Goal: Task Accomplishment & Management: Use online tool/utility

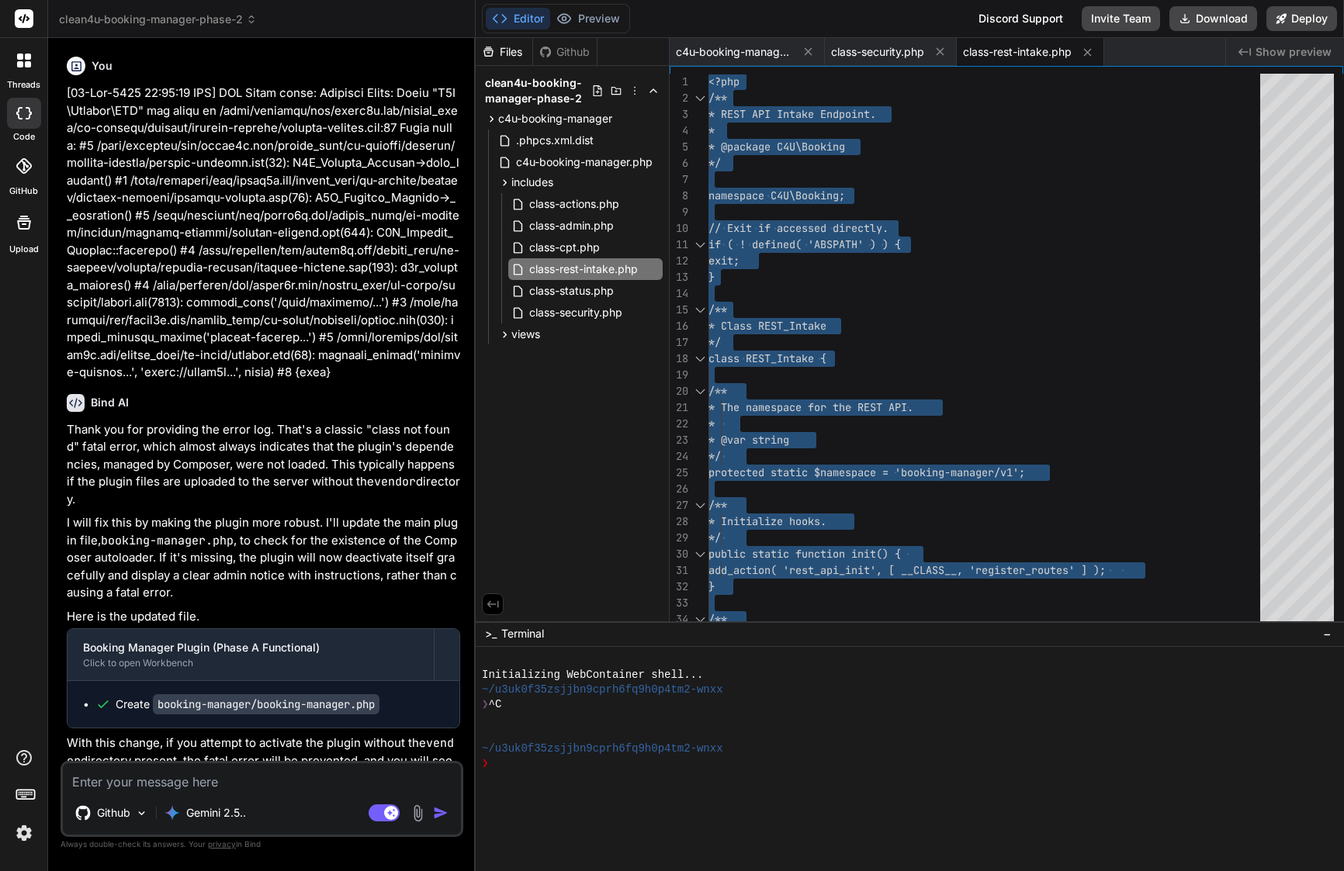
scroll to position [65, 0]
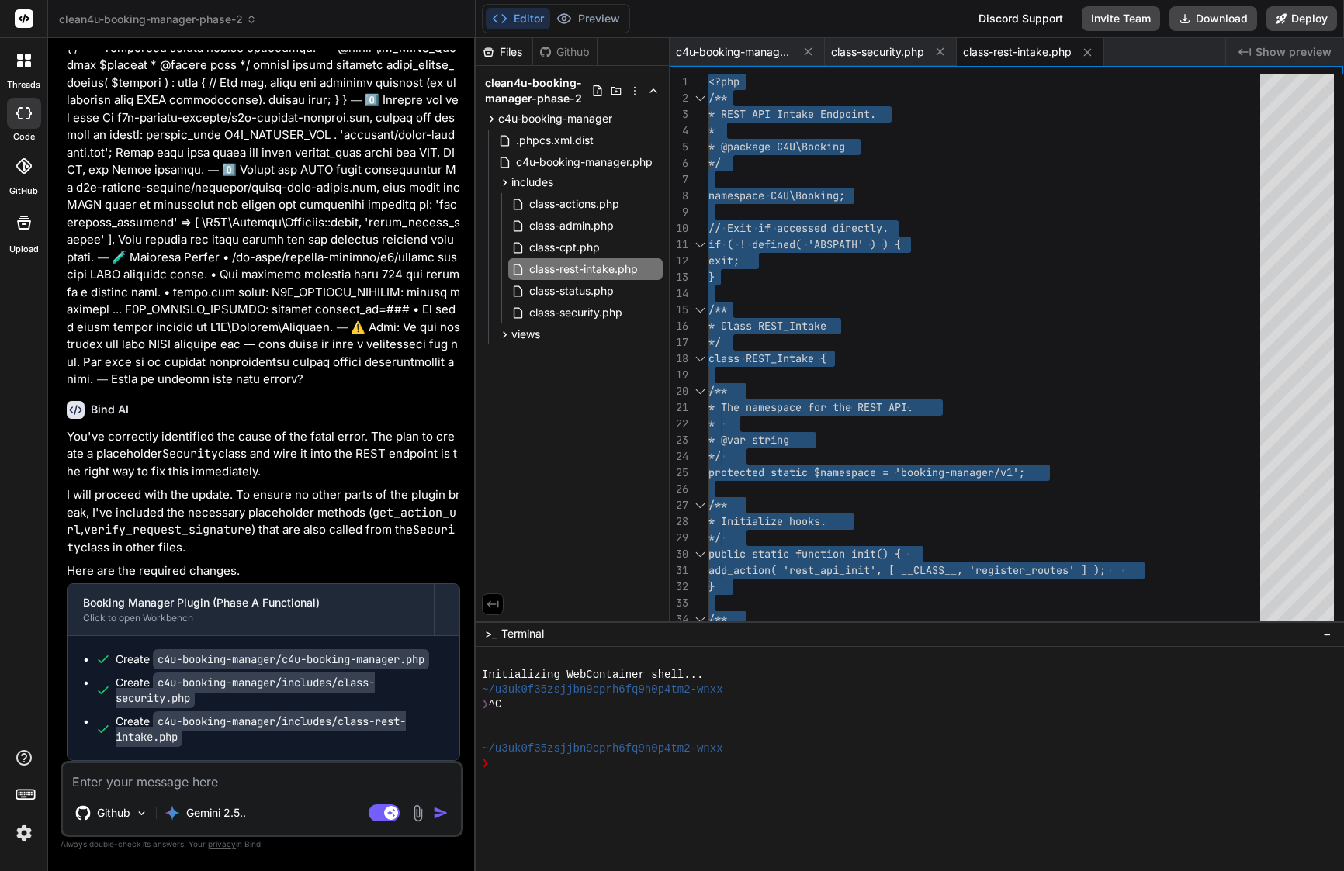
click at [216, 784] on textarea at bounding box center [262, 778] width 398 height 28
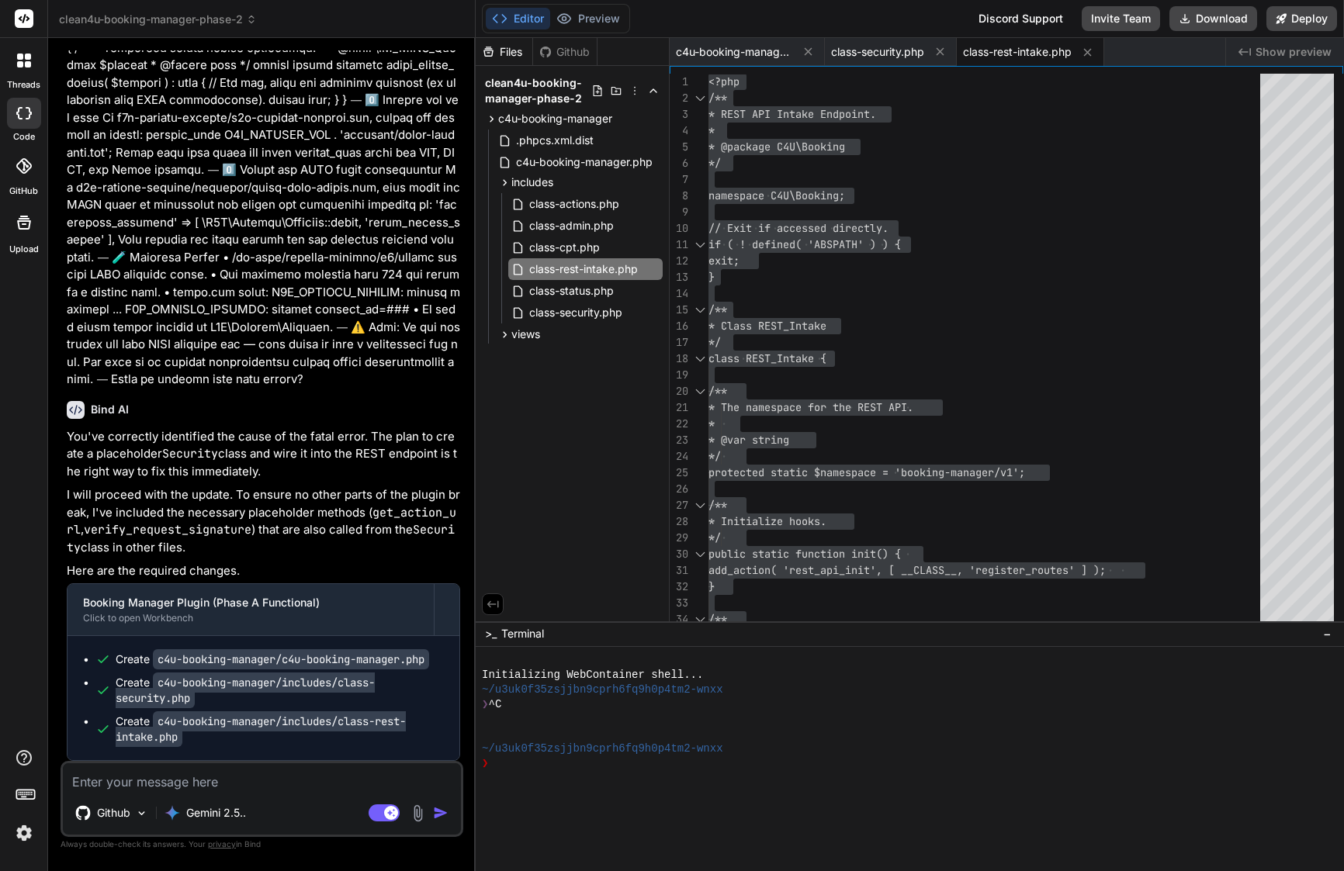
paste textarea "Awesome—let’s keep the momentum and ship the next roadmap item. Here’s a clean,…"
type textarea "Awesome—let’s keep the momentum and ship the next roadmap item. Here’s a clean,…"
type textarea "x"
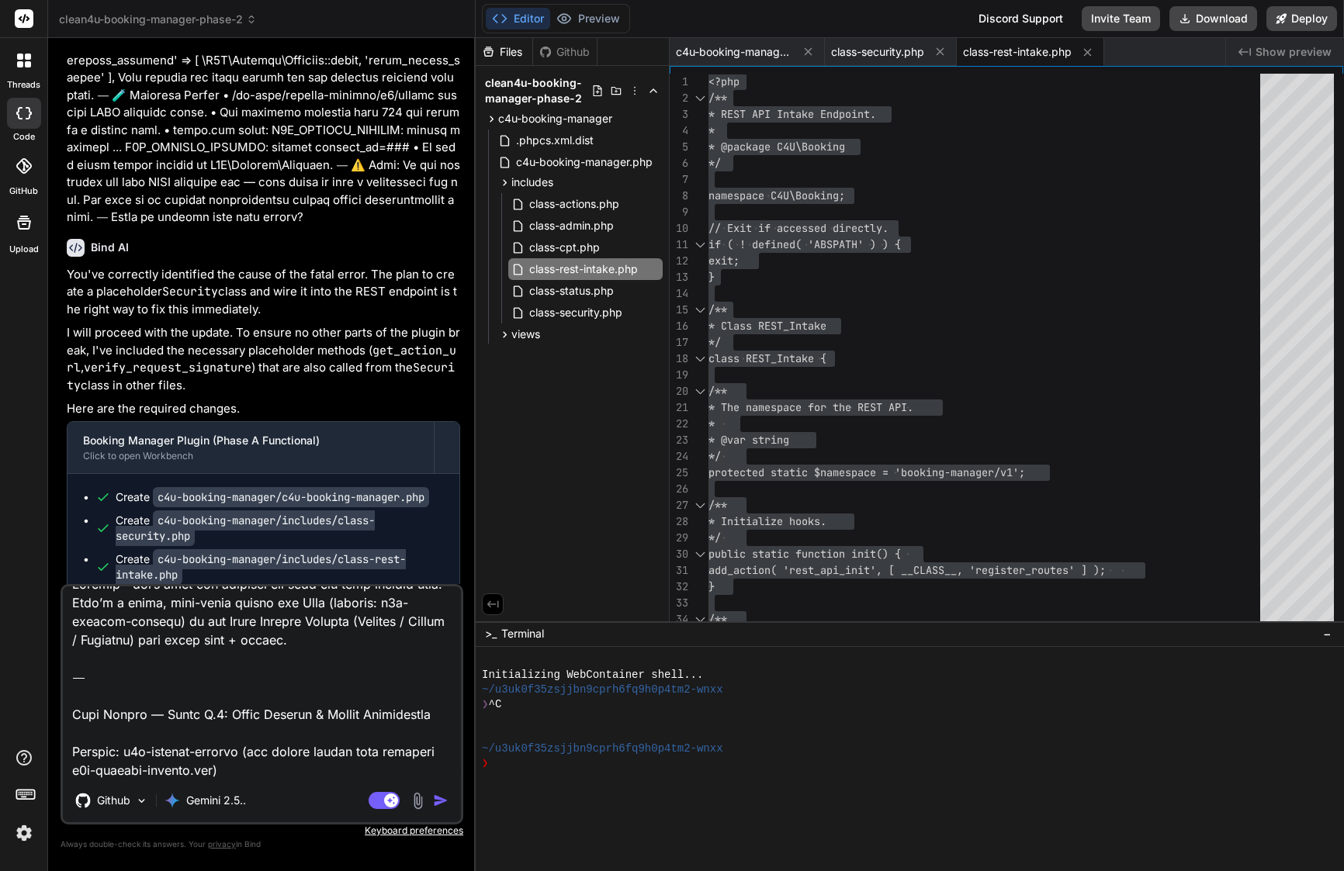
scroll to position [0, 0]
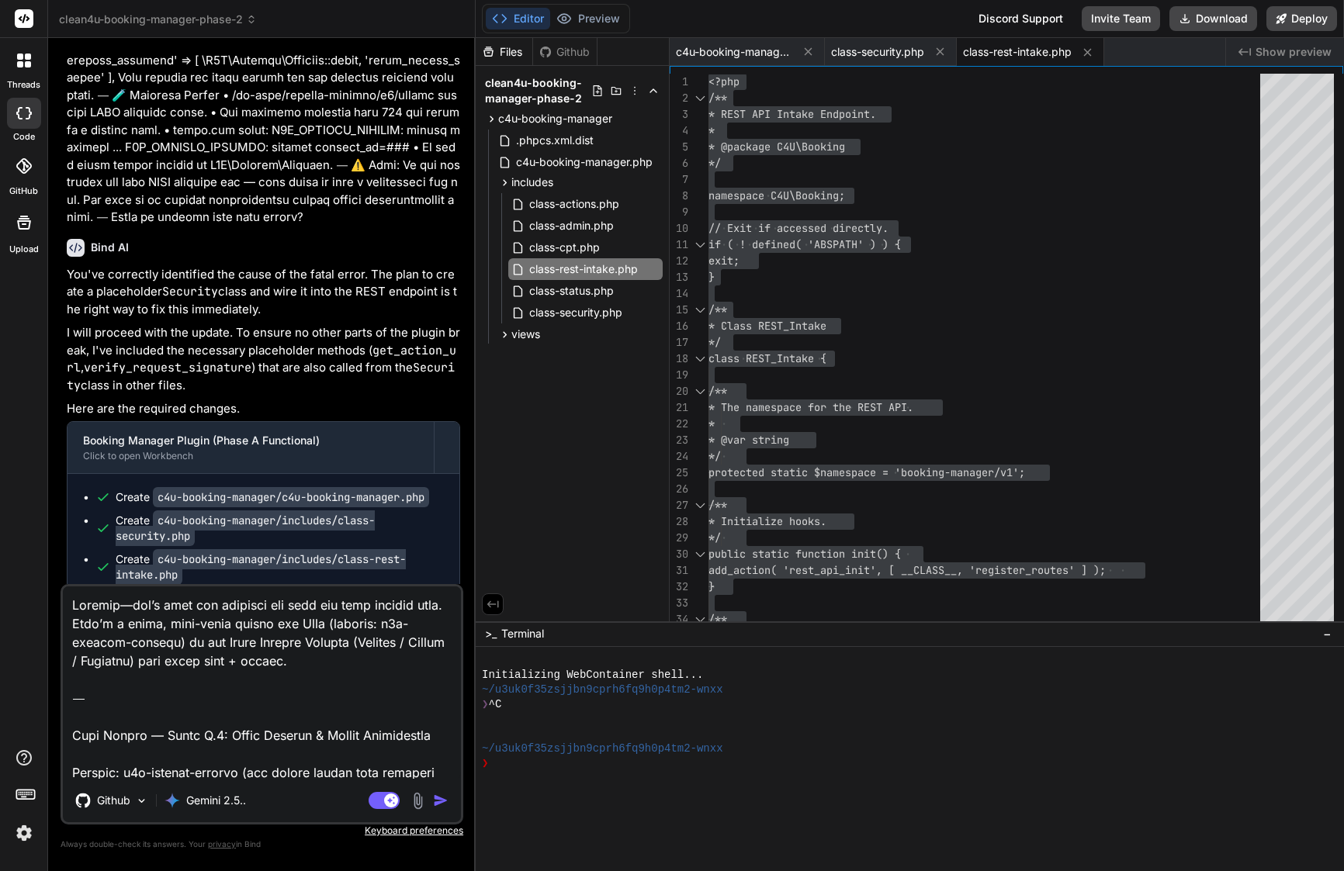
drag, startPoint x: 163, startPoint y: 663, endPoint x: 26, endPoint y: 548, distance: 178.9
click at [26, 548] on div "threads code GitHub Upload clean4u-booking-manager-phase-2 Created with Pixso. …" at bounding box center [672, 435] width 1344 height 871
type textarea "Phase B.1: Admin Actions & Status Transitions Project: c4u-booking-manager (the…"
type textarea "x"
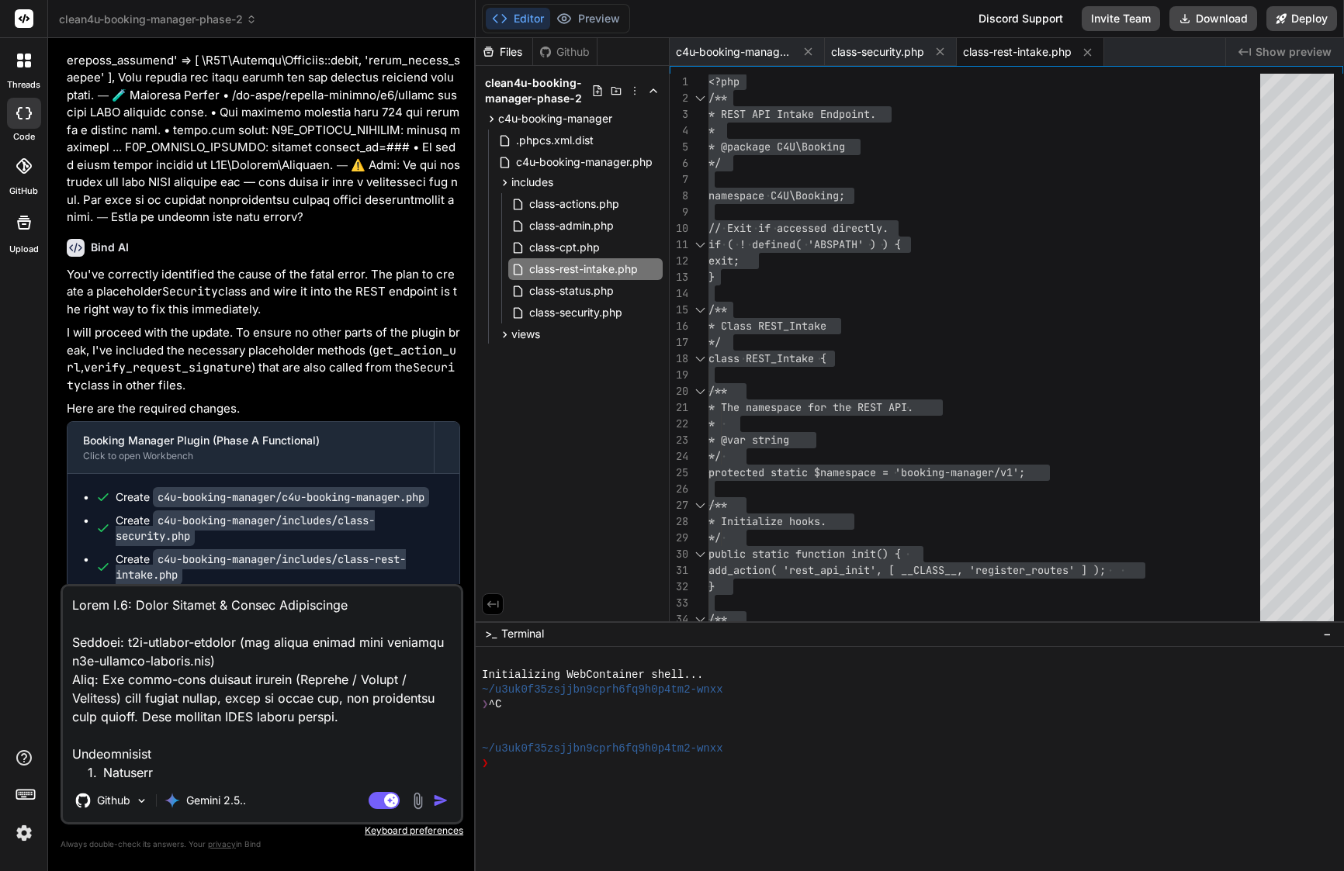
type textarea "Phase B.1: Admin Actions & Status Transitions Project: c4u-booking-manager (the…"
click at [442, 800] on img "button" at bounding box center [441, 801] width 16 height 16
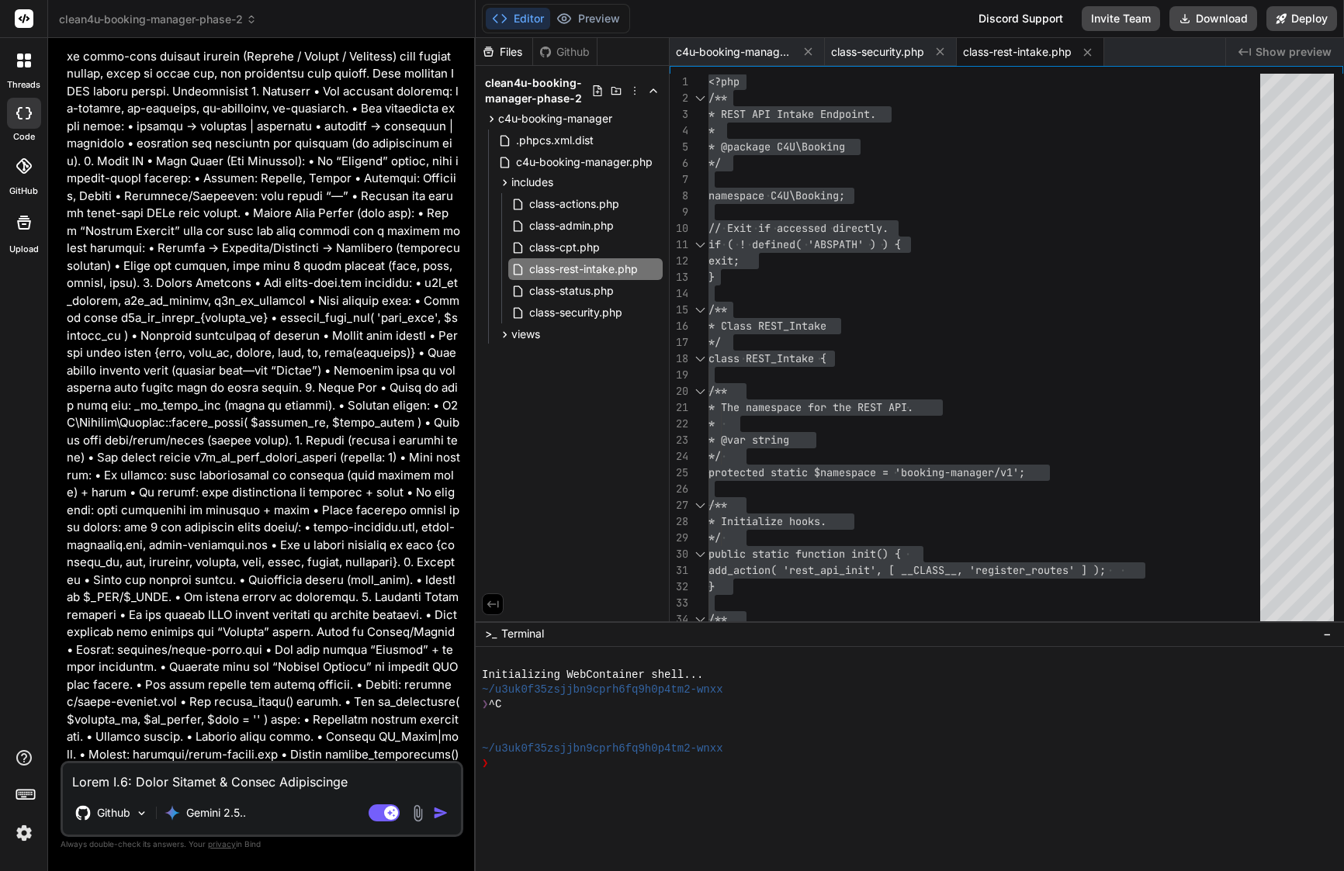
scroll to position [5769, 0]
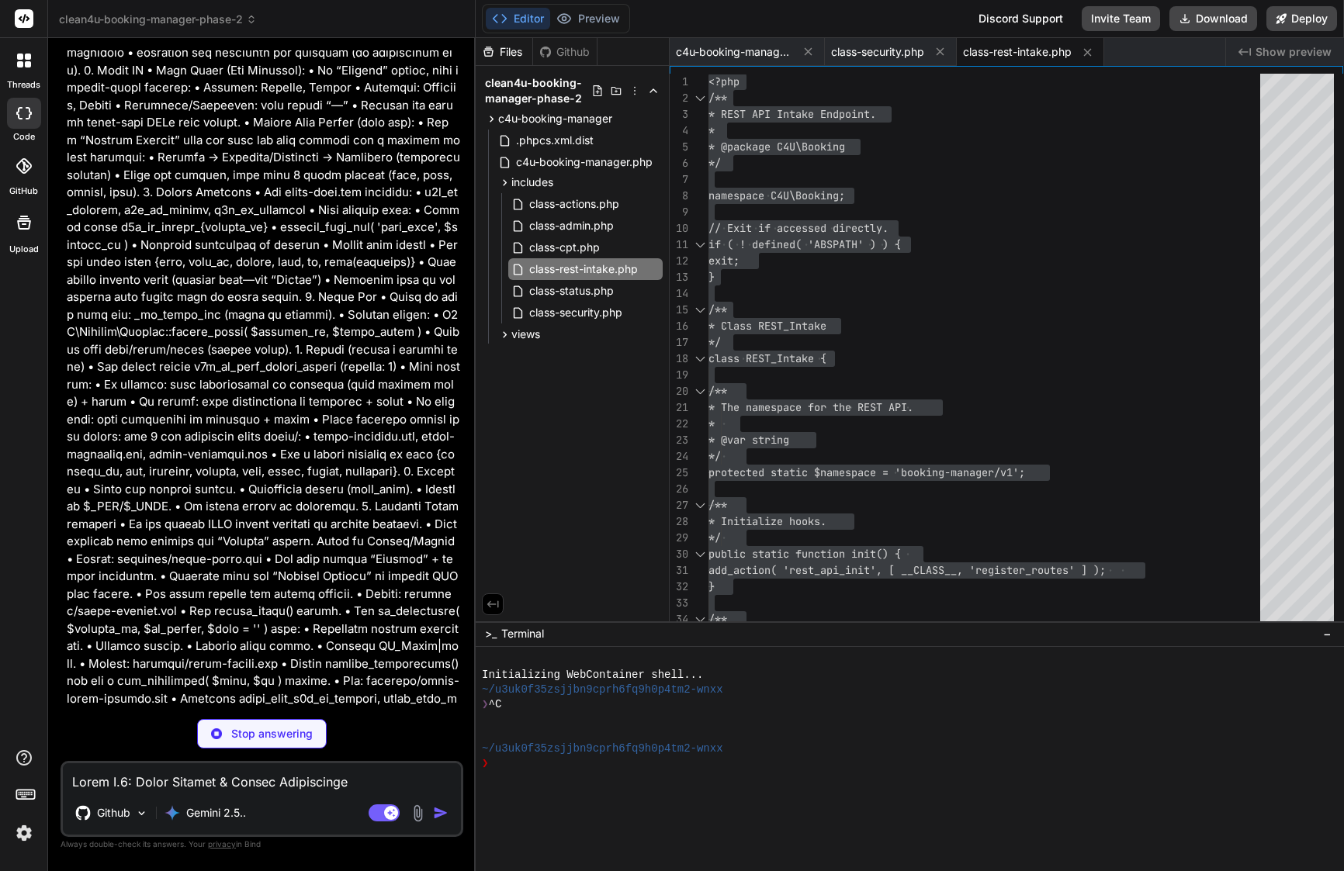
type textarea "x"
type textarea "*/ function c4u_booking_manager() { return C4U_Booking_Manager::instance(); } /…"
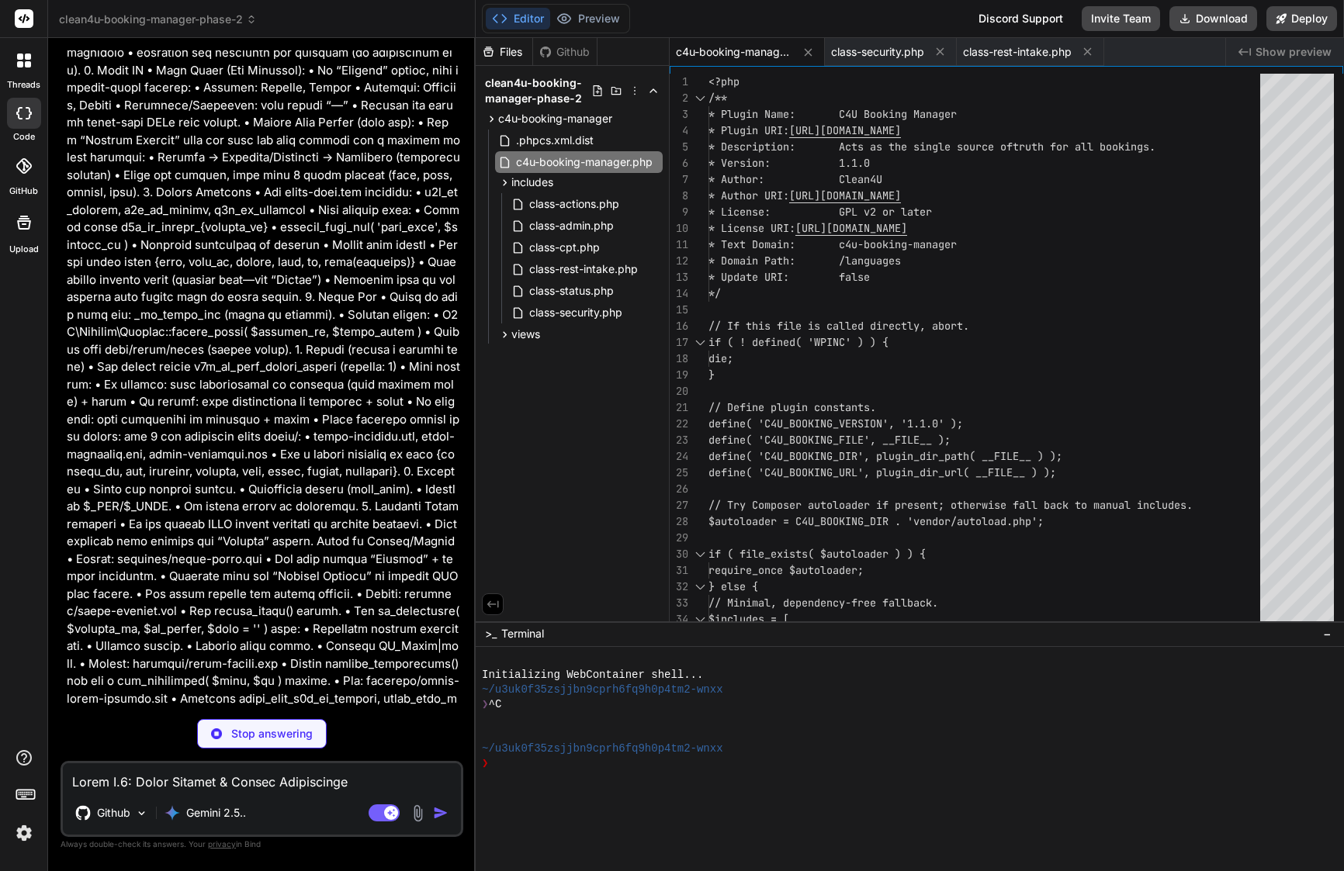
type textarea "x"
type textarea "} } return $views; } }"
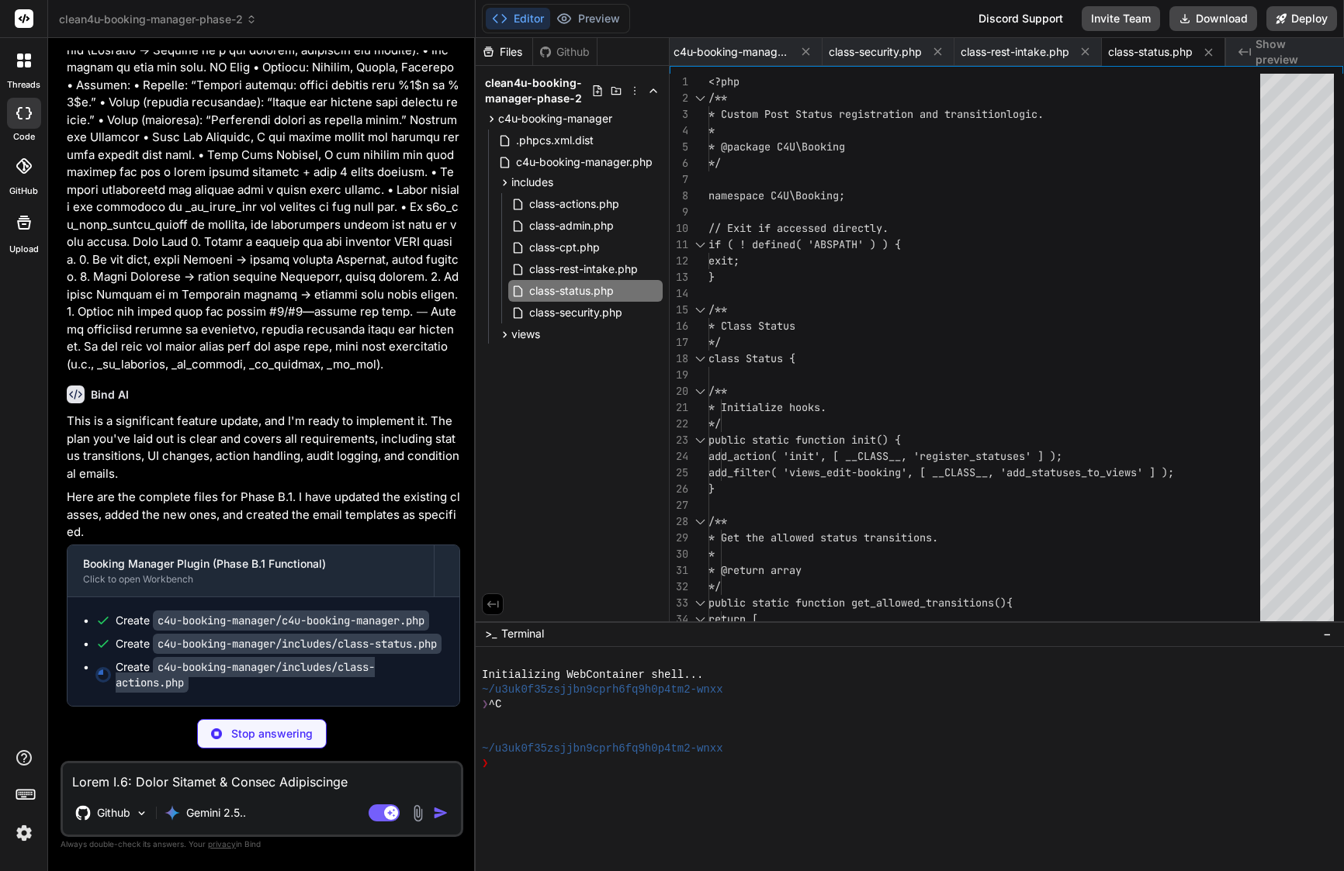
scroll to position [6671, 0]
type textarea "x"
type textarea "}"
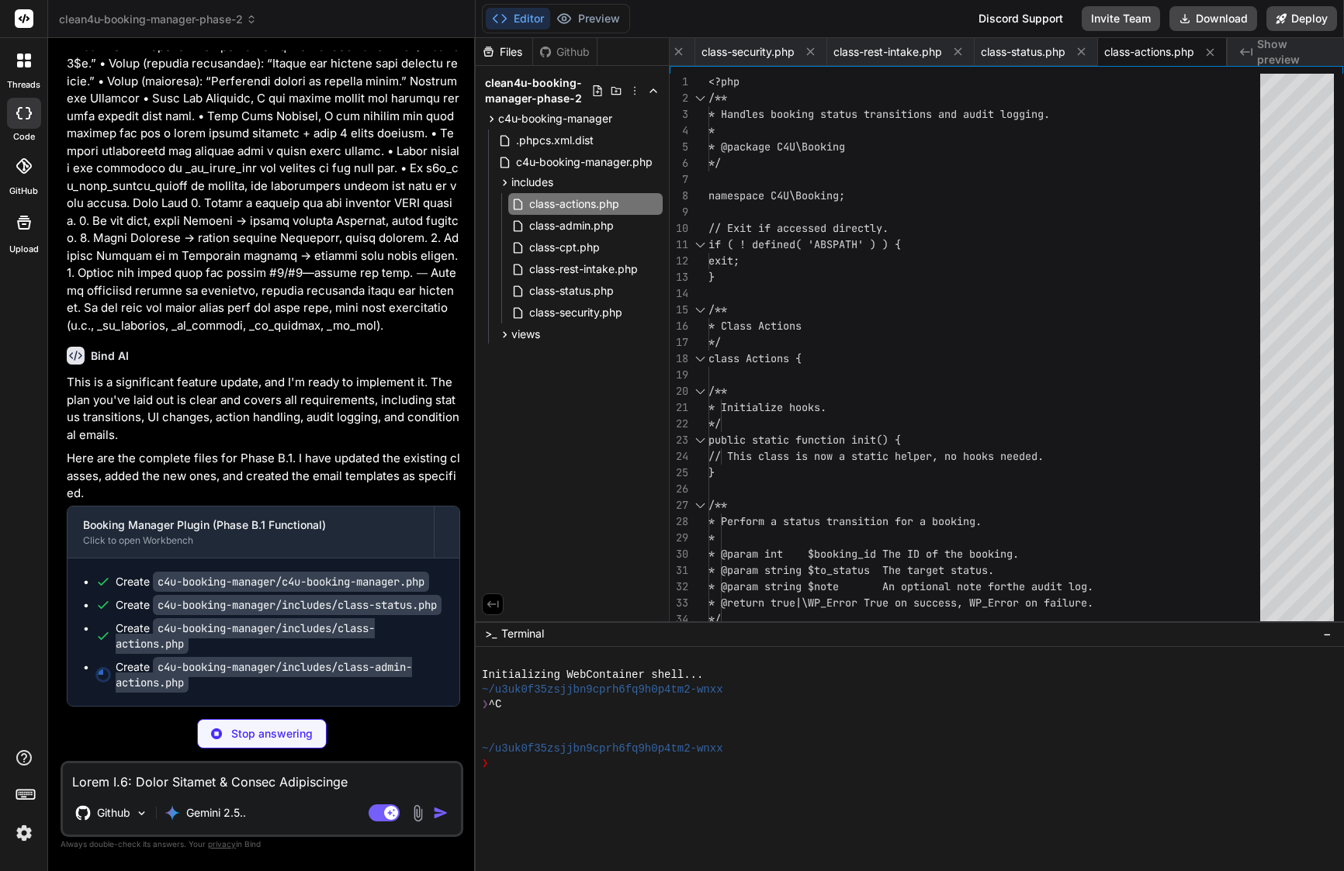
type textarea "x"
type textarea "} }"
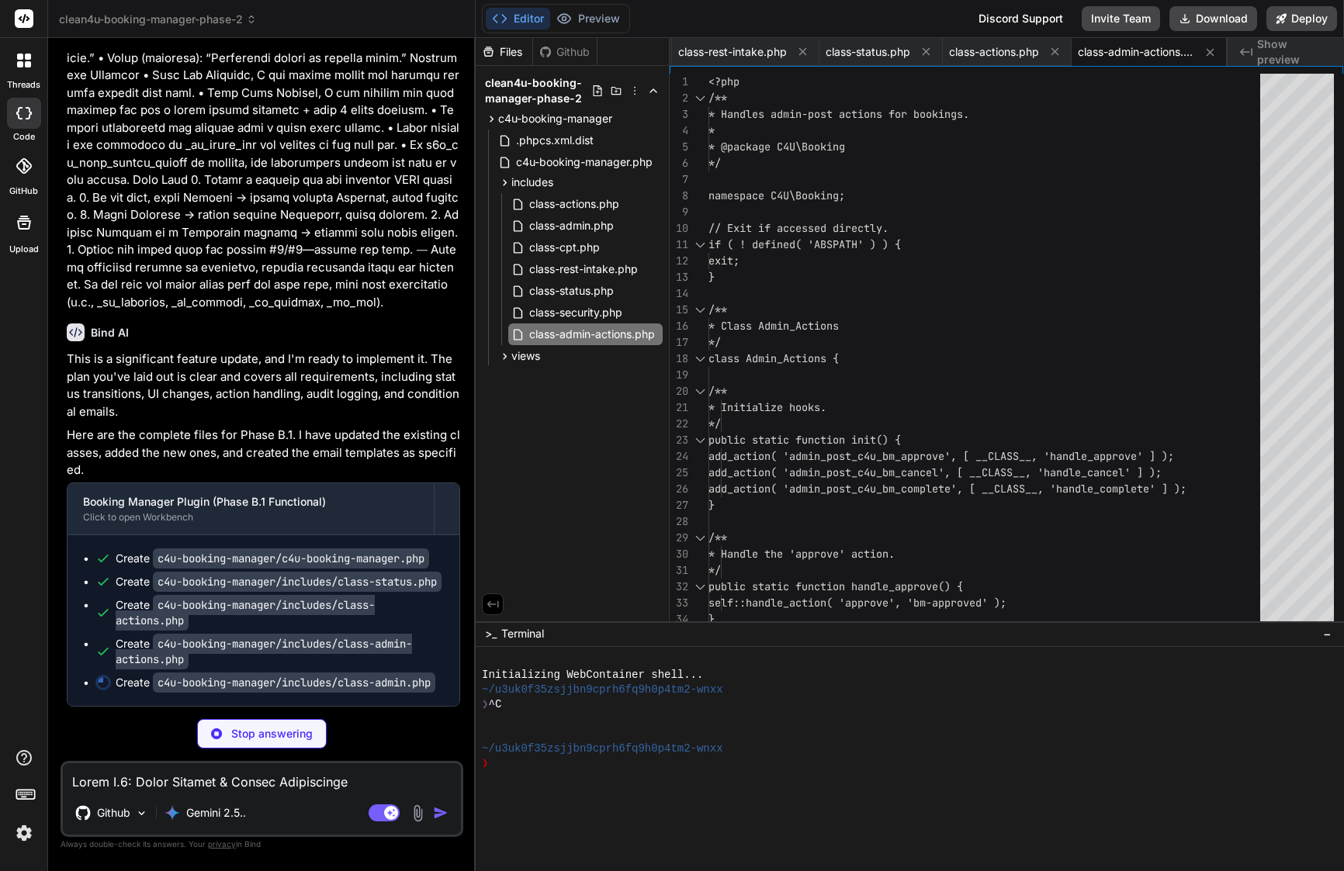
scroll to position [6748, 0]
type textarea "x"
type textarea "esc_attr( $notice['type'] ), wp_kses_post( $notice['message'] ) ); delete_trans…"
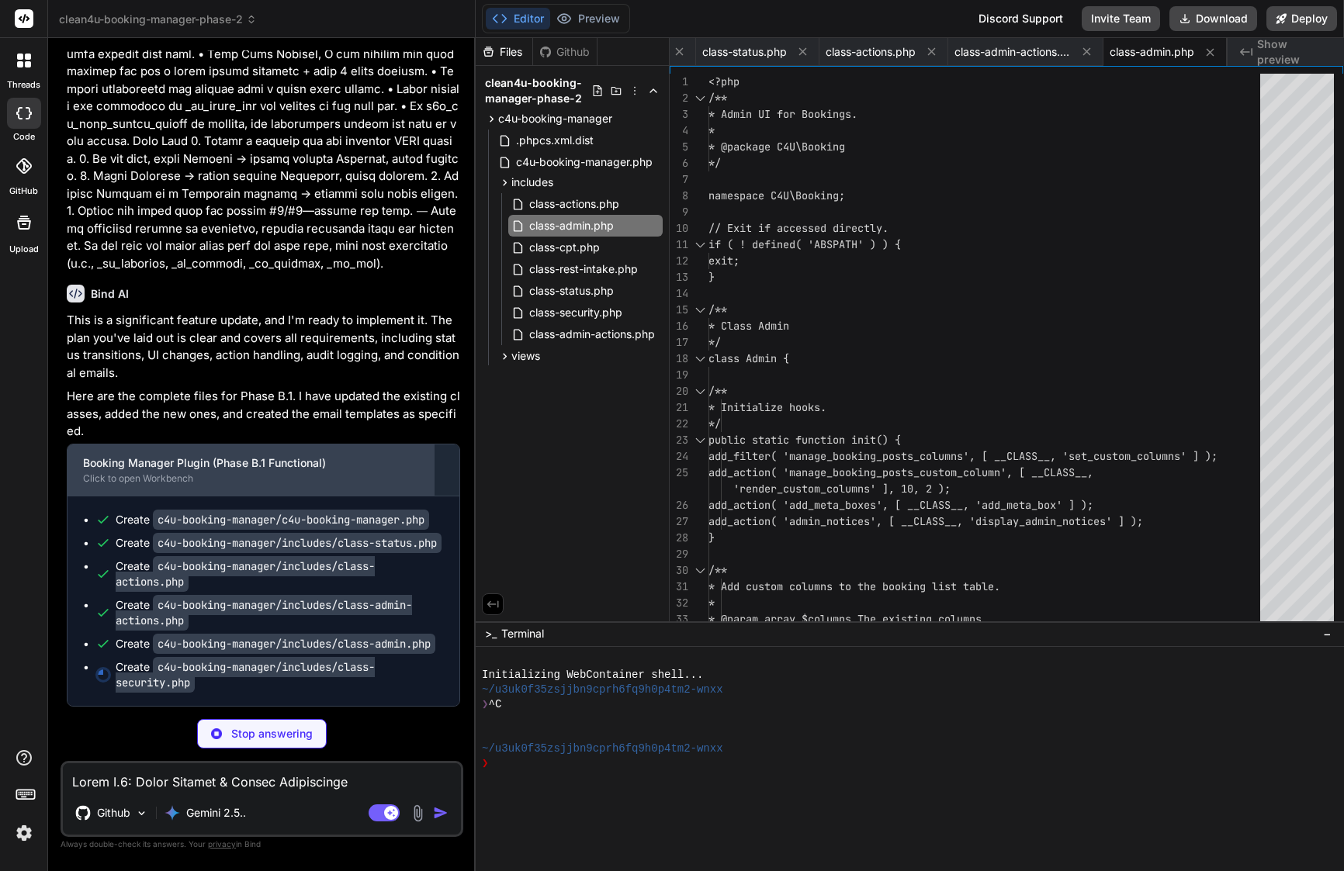
scroll to position [6787, 0]
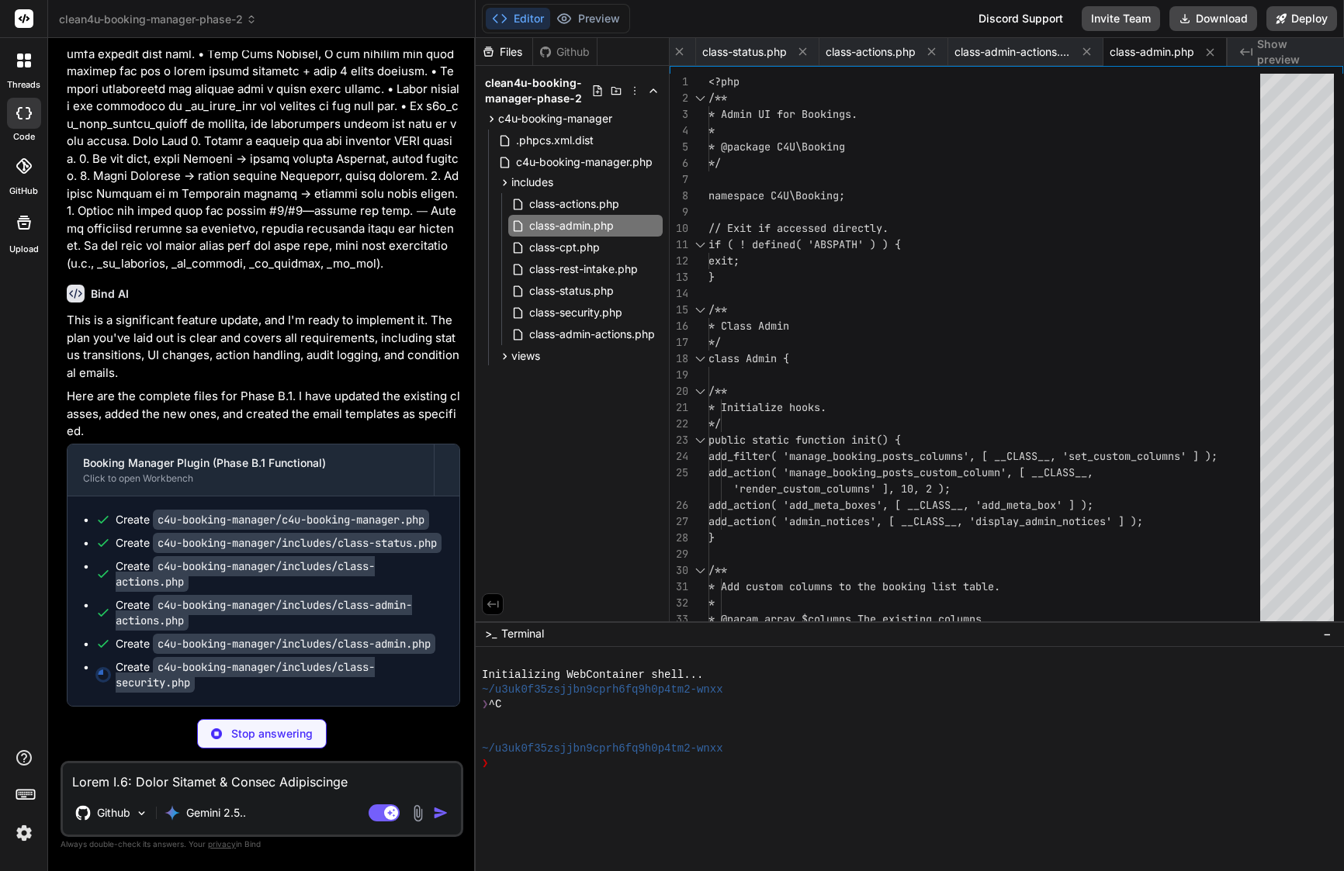
type textarea "x"
type textarea "*/ public static function verify_request_signature( array $data ) : bool { // P…"
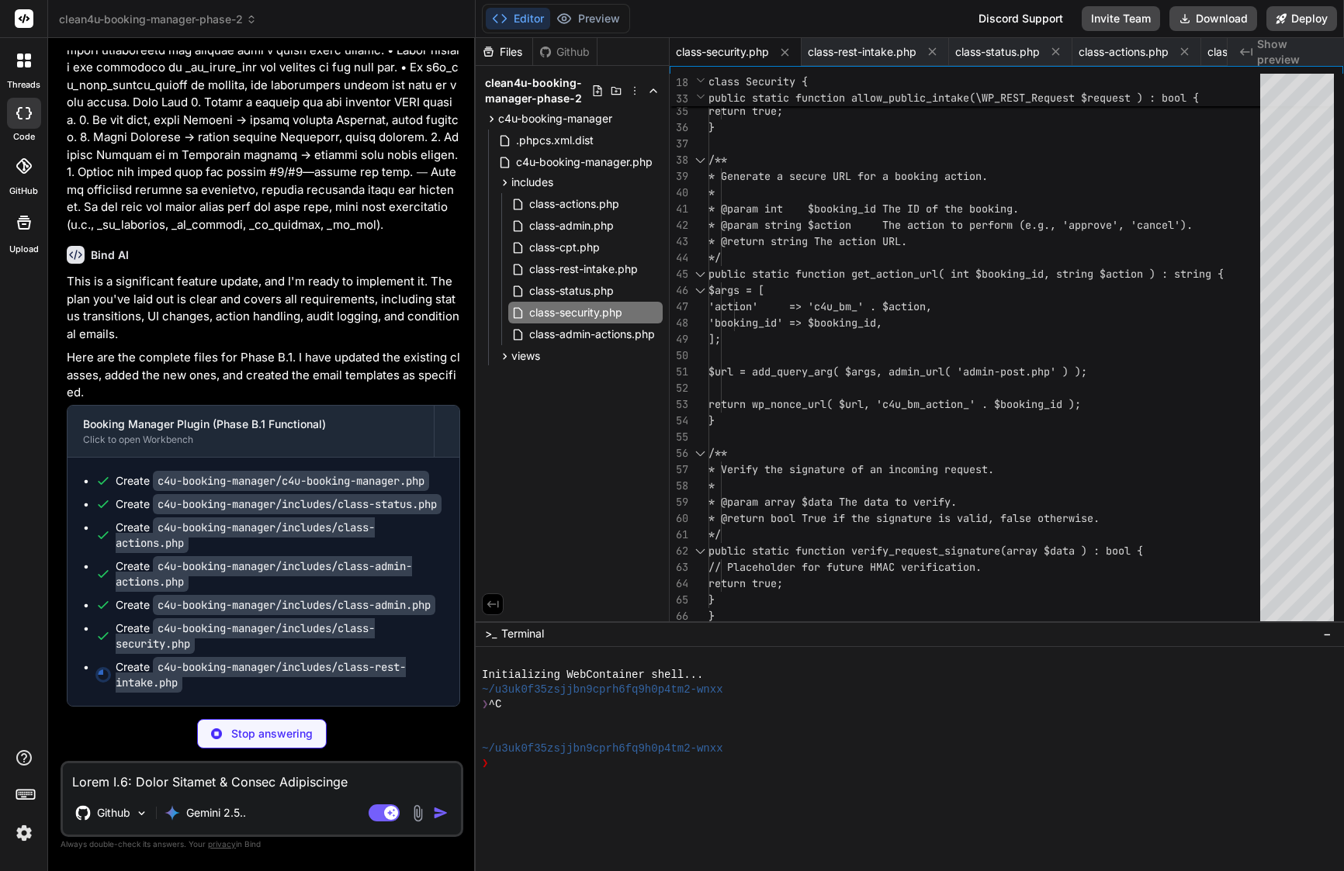
scroll to position [0, 0]
type textarea "x"
type textarea "return new \WP_REST_Response( $response_data, 201 ); } }"
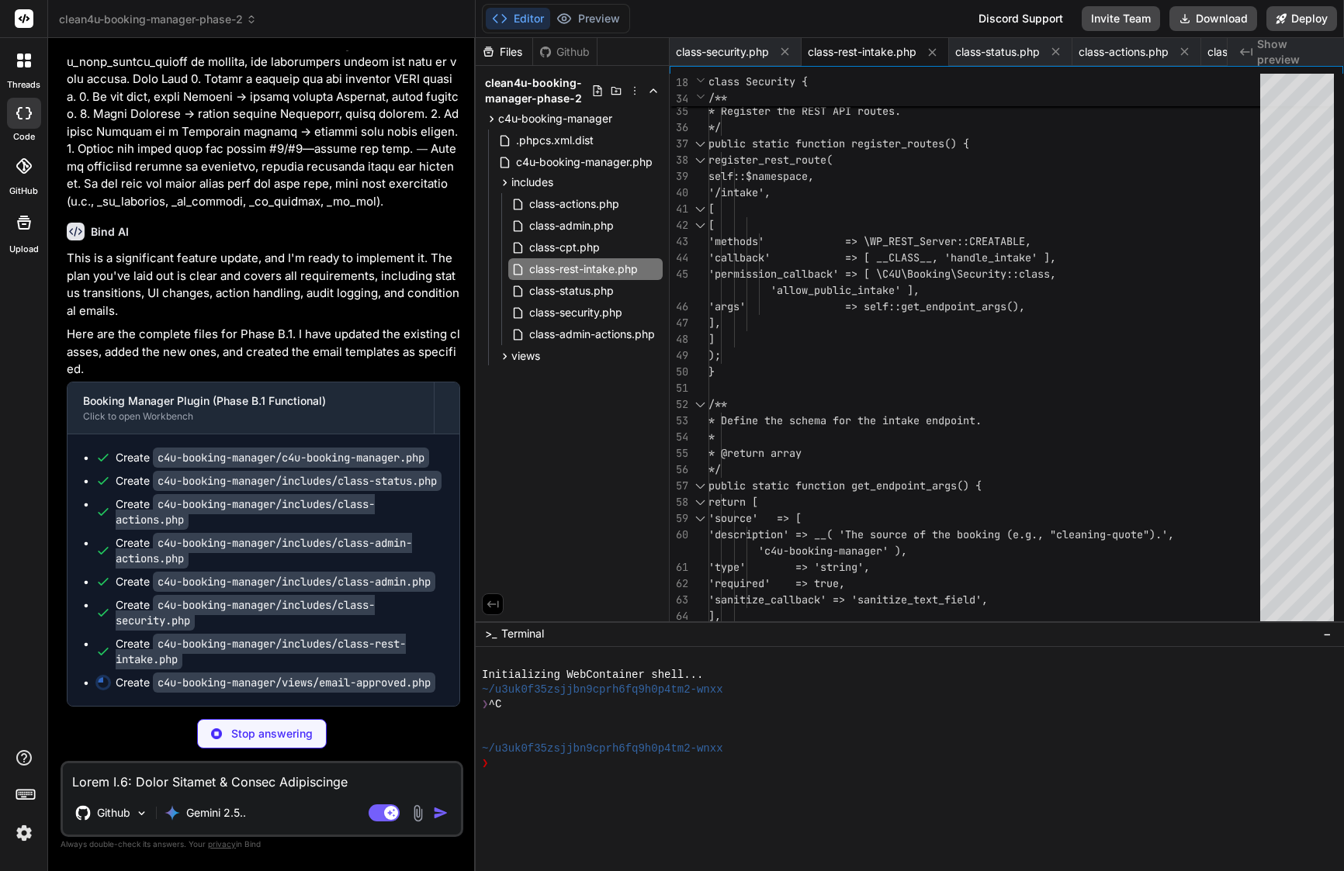
type textarea "x"
type textarea "<p><?php printf( esc_html__( 'This email was sent from %s.', 'c4u-booking-manag…"
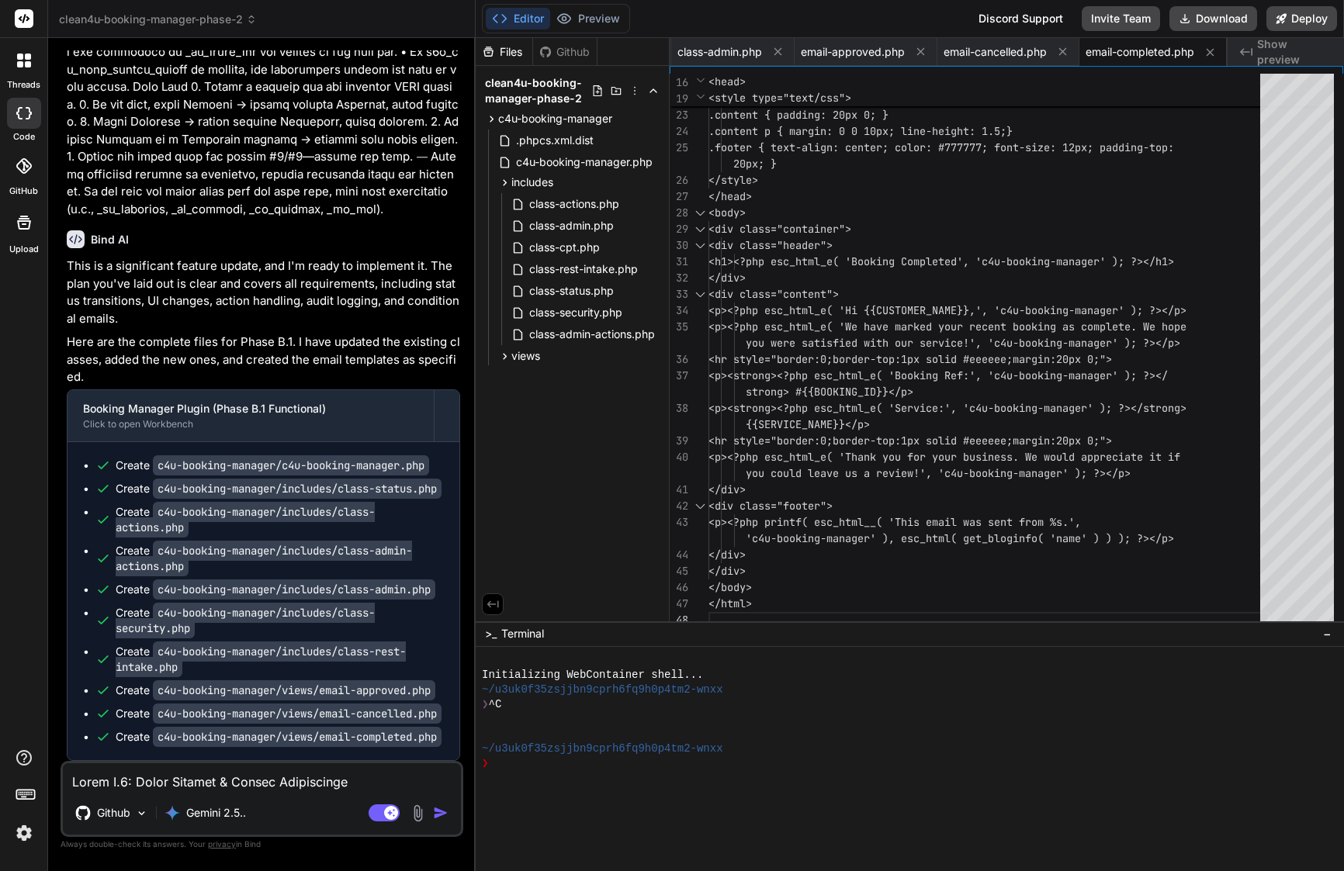
scroll to position [0, 0]
click at [1214, 22] on button "Download" at bounding box center [1213, 18] width 88 height 25
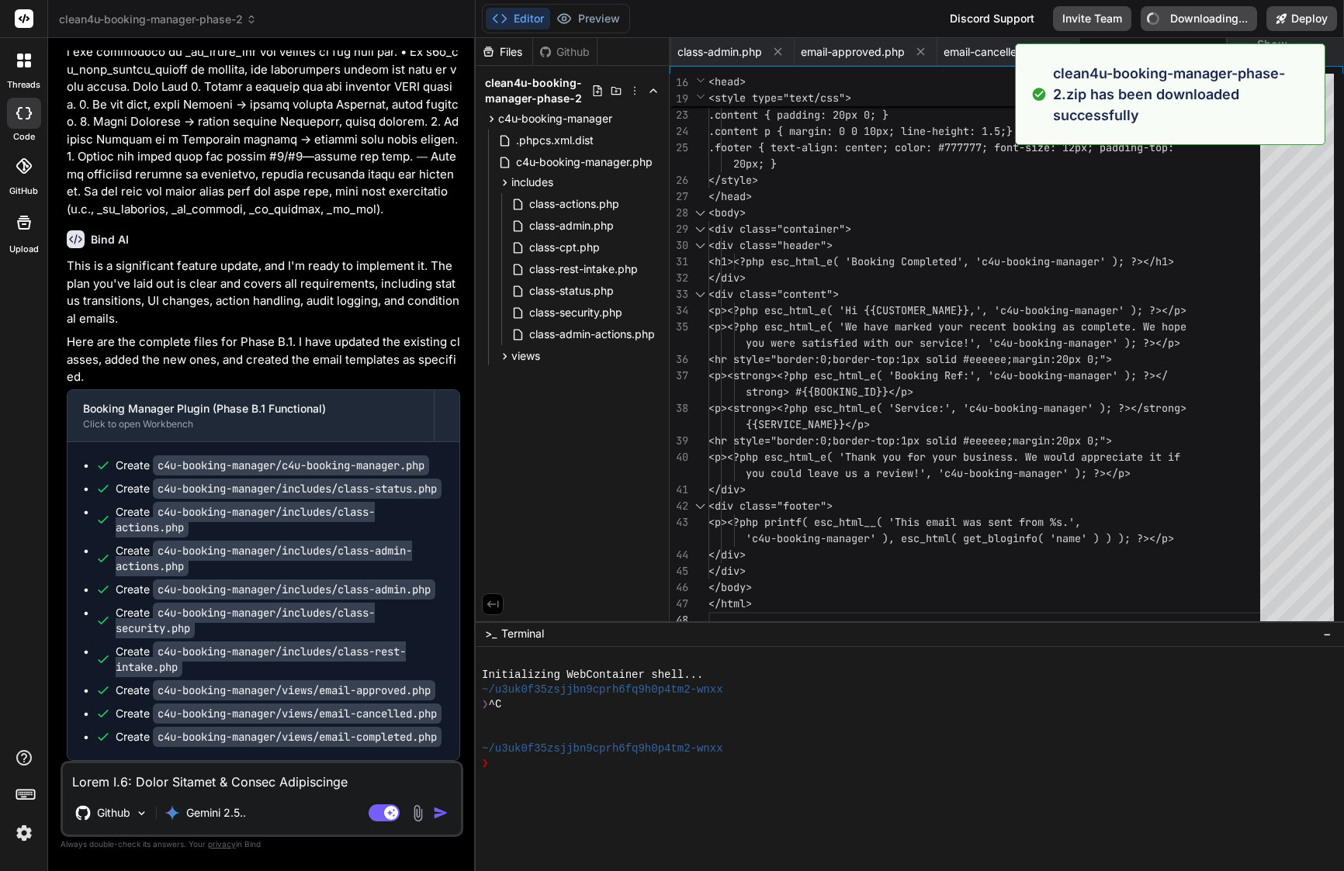
type textarea "x"
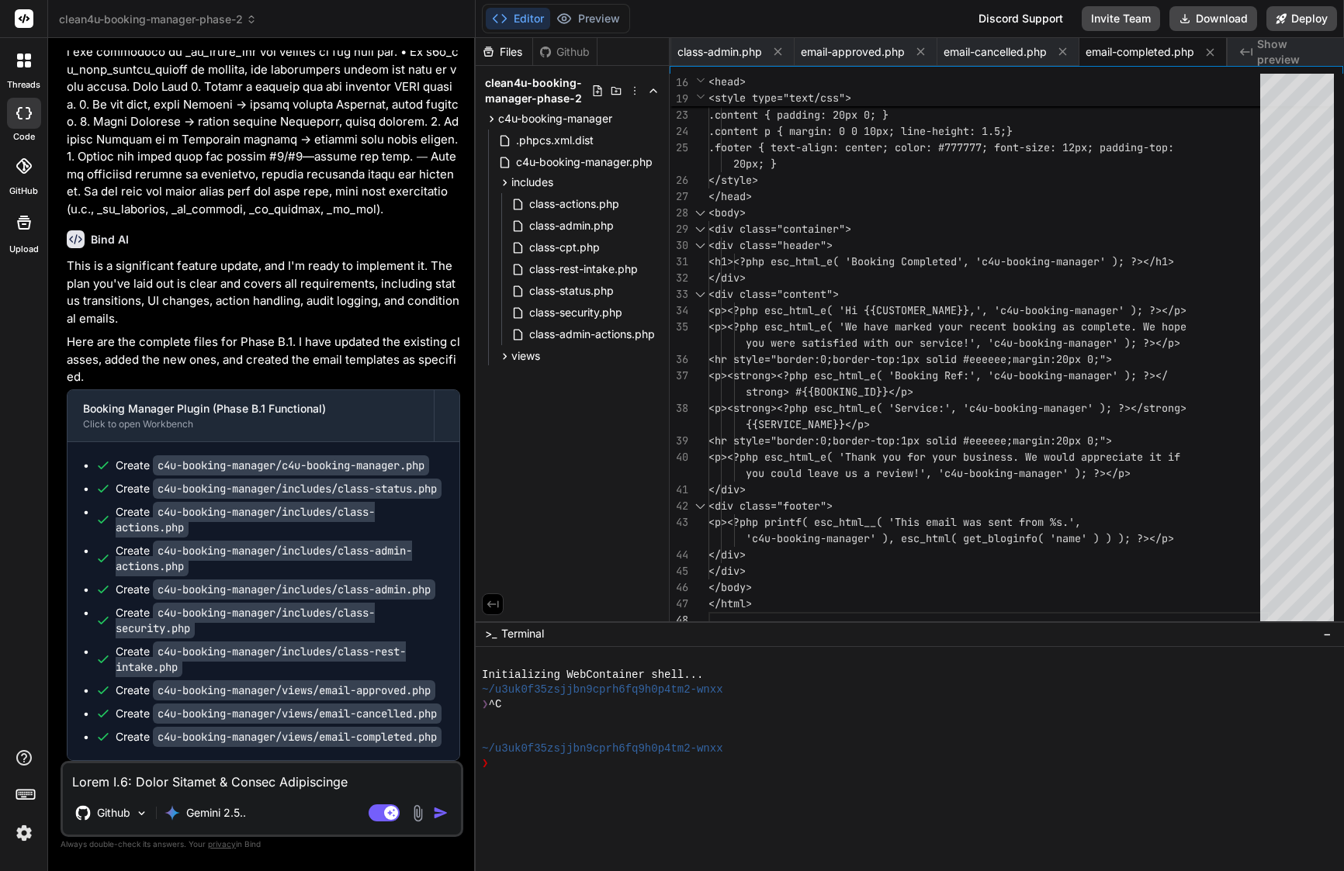
click at [167, 784] on textarea at bounding box center [262, 778] width 398 height 28
paste textarea "Send this to Bind (c4u-booking-manager) Title: B.2 – Status-change notification…"
type textarea "Send this to Bind (c4u-booking-manager) Title: B.2 – Status-change notification…"
type textarea "x"
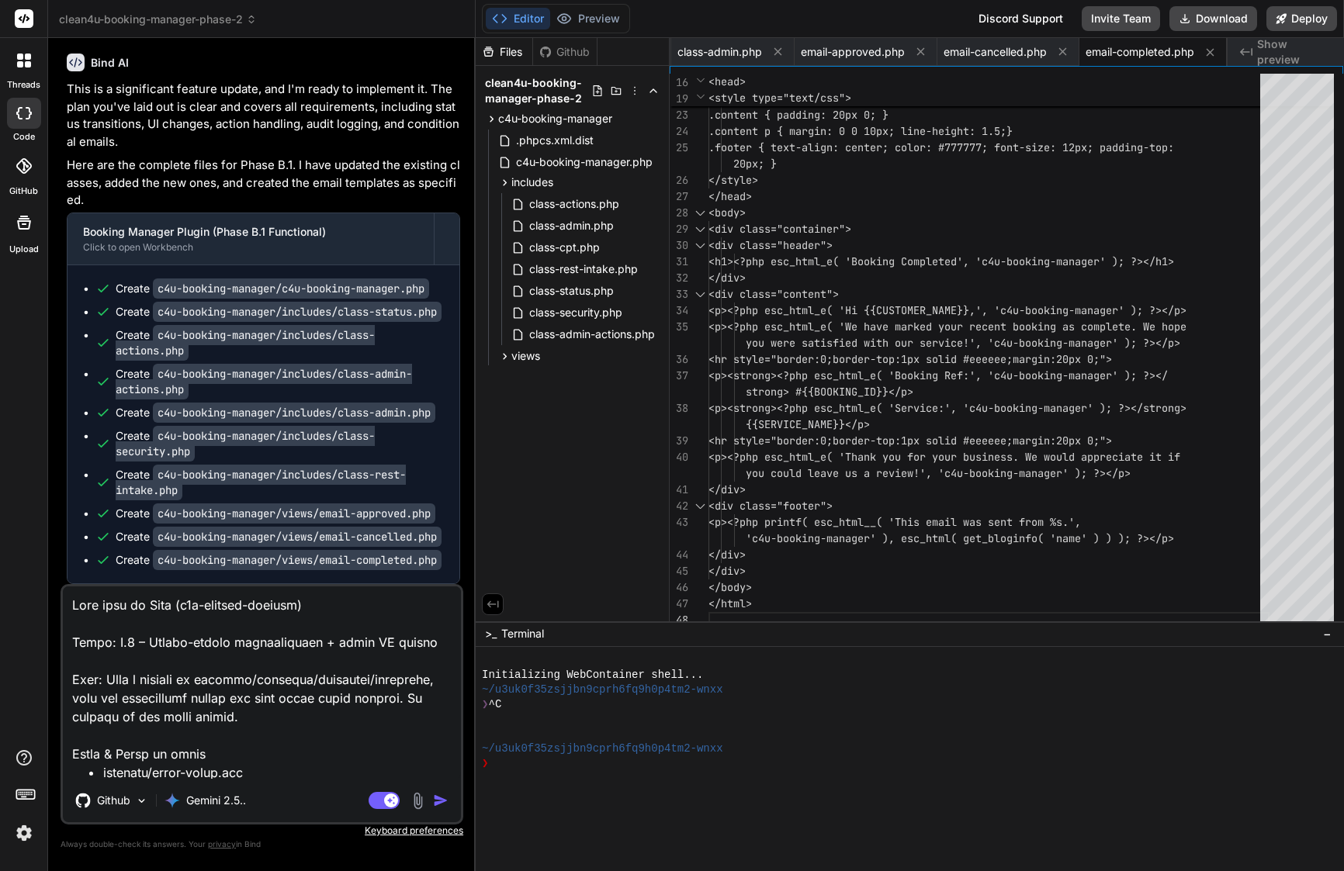
drag, startPoint x: 347, startPoint y: 603, endPoint x: 81, endPoint y: 596, distance: 265.5
click at [81, 596] on textarea at bounding box center [262, 683] width 398 height 192
type textarea "S Title: B.2 – Status-change notifications + admin UX polish Goal: When a booki…"
type textarea "x"
type textarea "Title: B.2 – Status-change notifications + admin UX polish Goal: When a booking…"
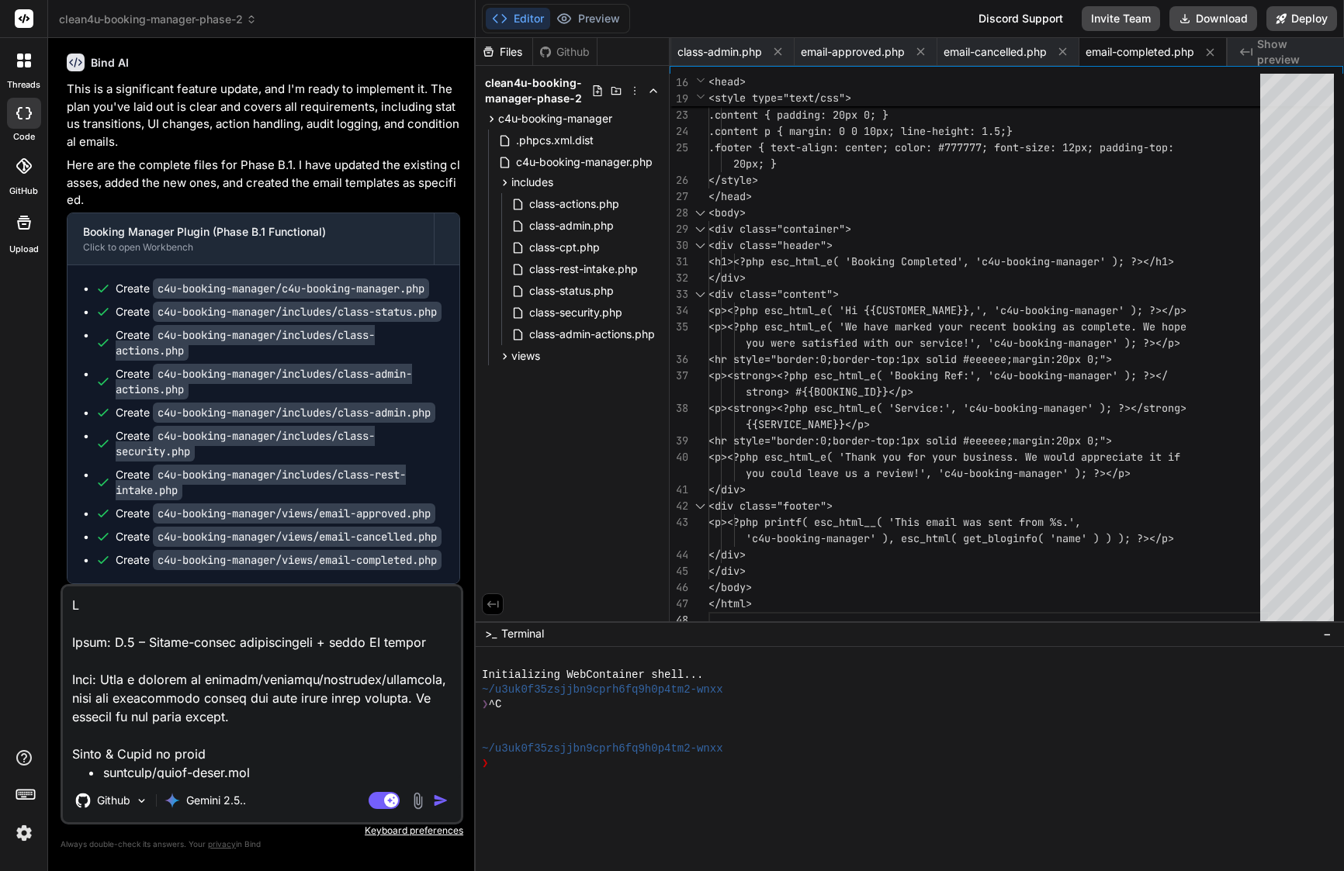
type textarea "x"
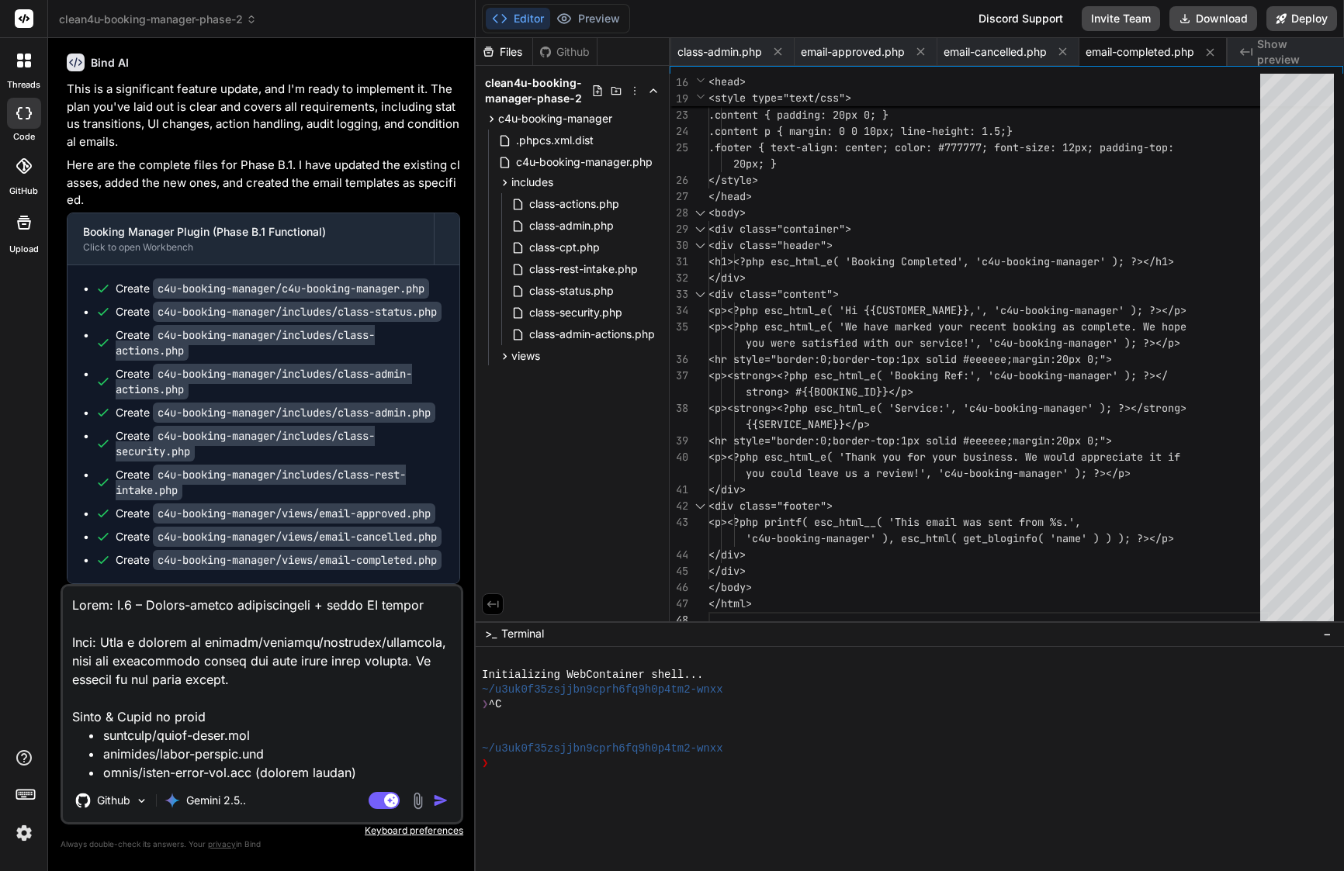
type textarea "Title: B.2 – Status-change notifications + admin UX polish Goal: When a booking…"
type textarea "x"
click at [69, 637] on textarea at bounding box center [262, 683] width 398 height 192
type textarea "Title: B.2 – Status-change notifications + admin UX polish Goal: When a booking…"
type textarea "x"
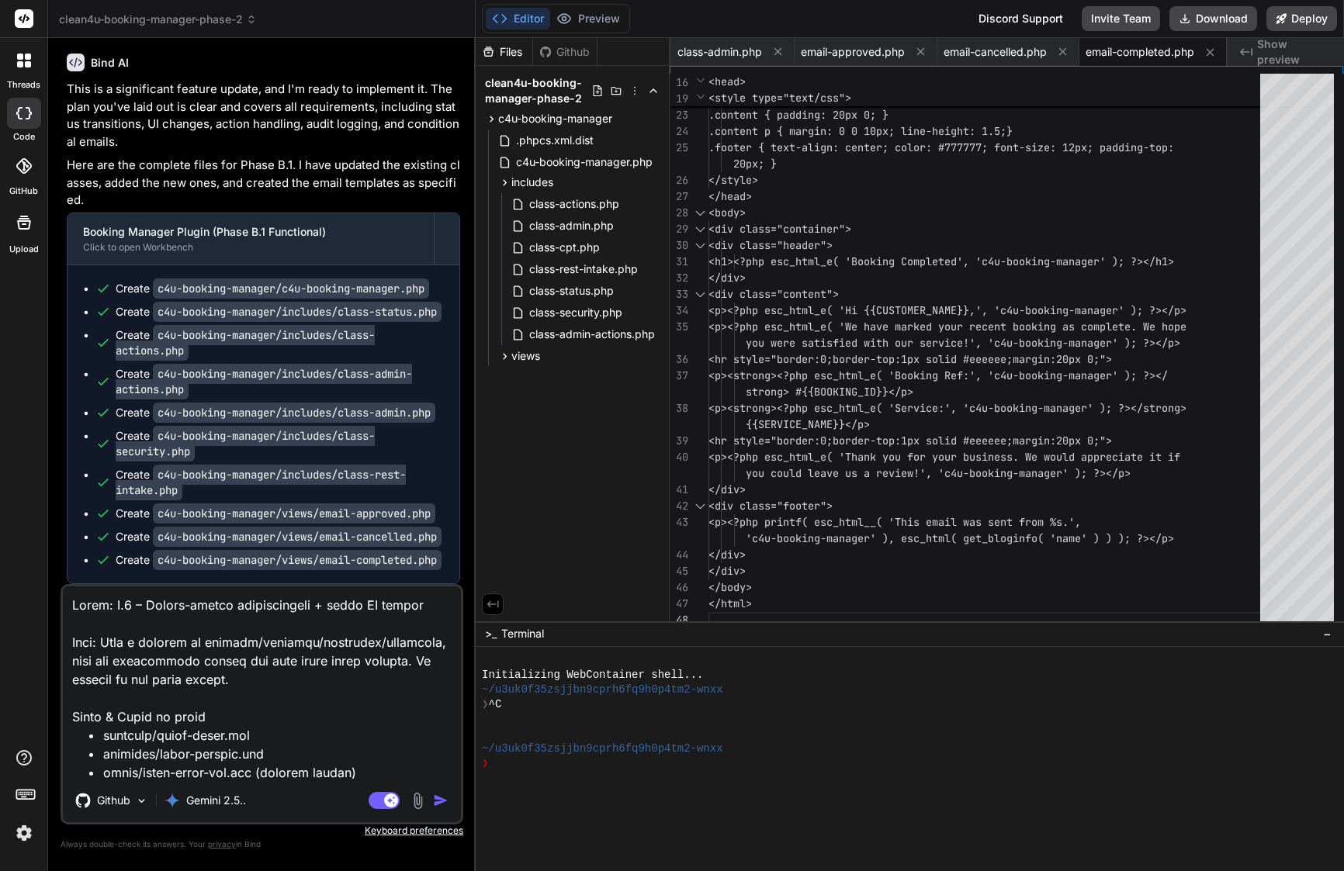
type textarea "Title: B.2 – Status-change notifications + admin UX polish Goal: When a booking…"
type textarea "x"
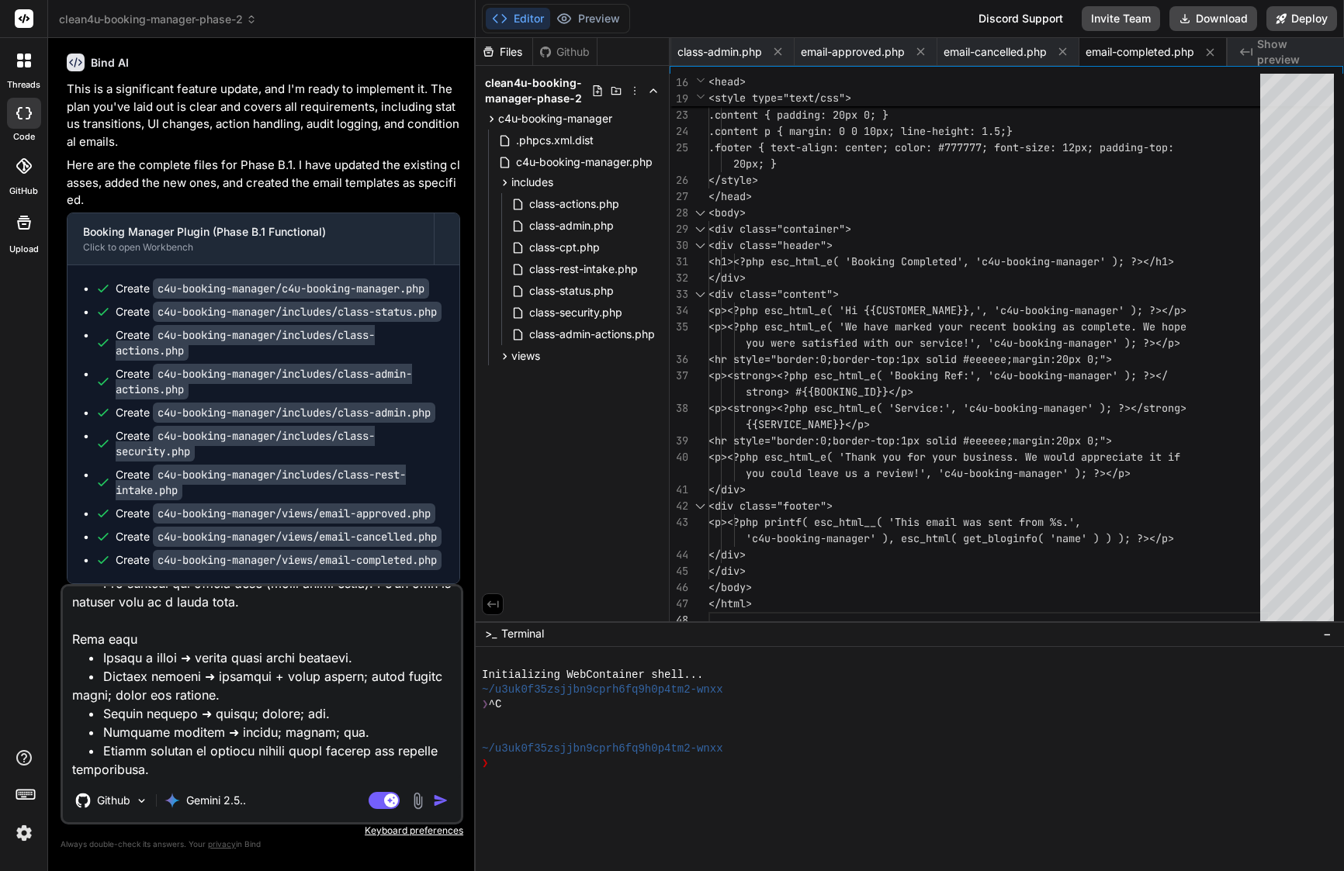
scroll to position [1884, 0]
type textarea "Title: B.2 – Status-change notifications + admin UX polish Goal: When a booking…"
click at [438, 799] on img "button" at bounding box center [441, 801] width 16 height 16
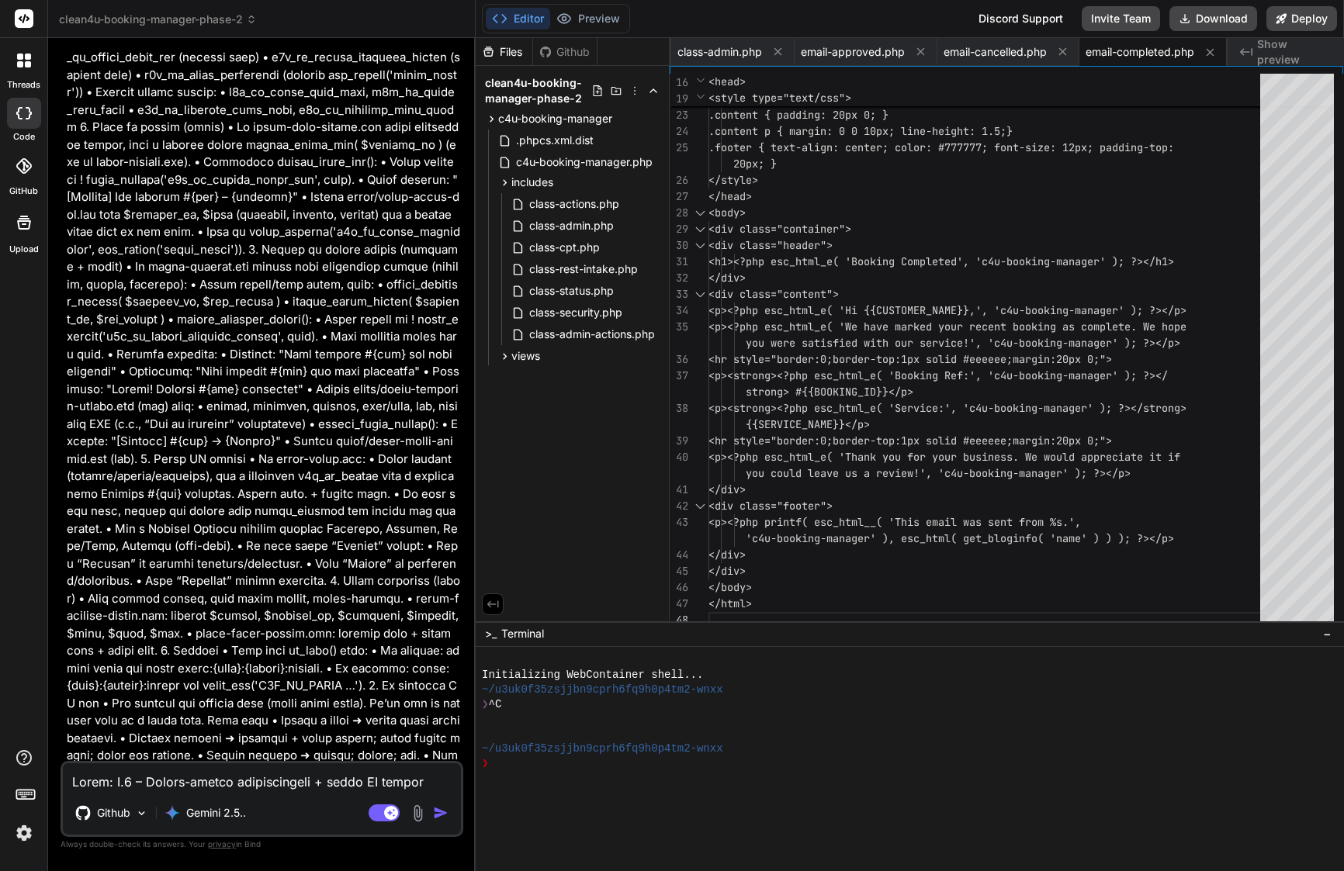
scroll to position [7599, 0]
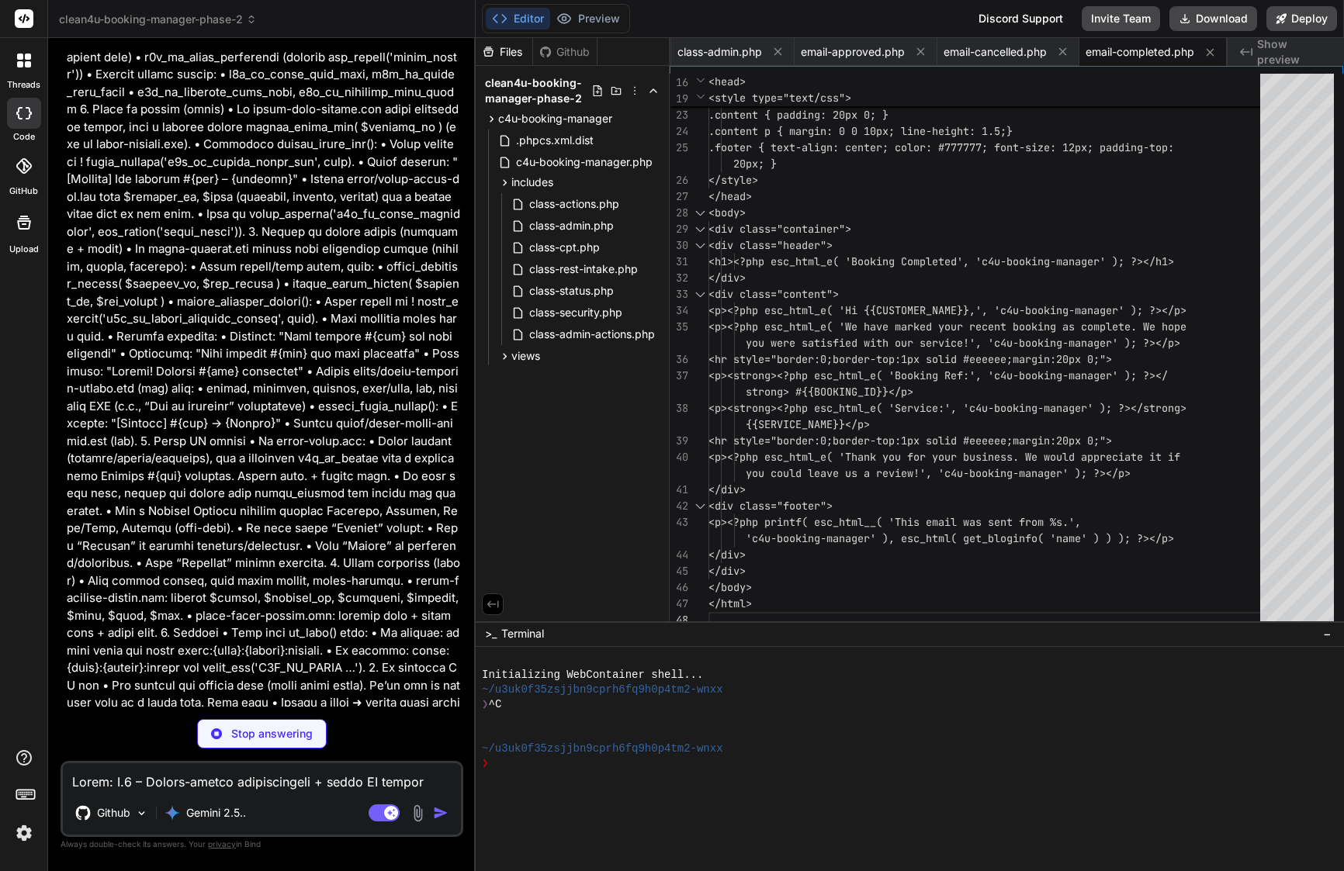
type textarea "x"
type textarea "*/ function c4u_booking_manager() { return C4U_Booking_Manager::instance(); } /…"
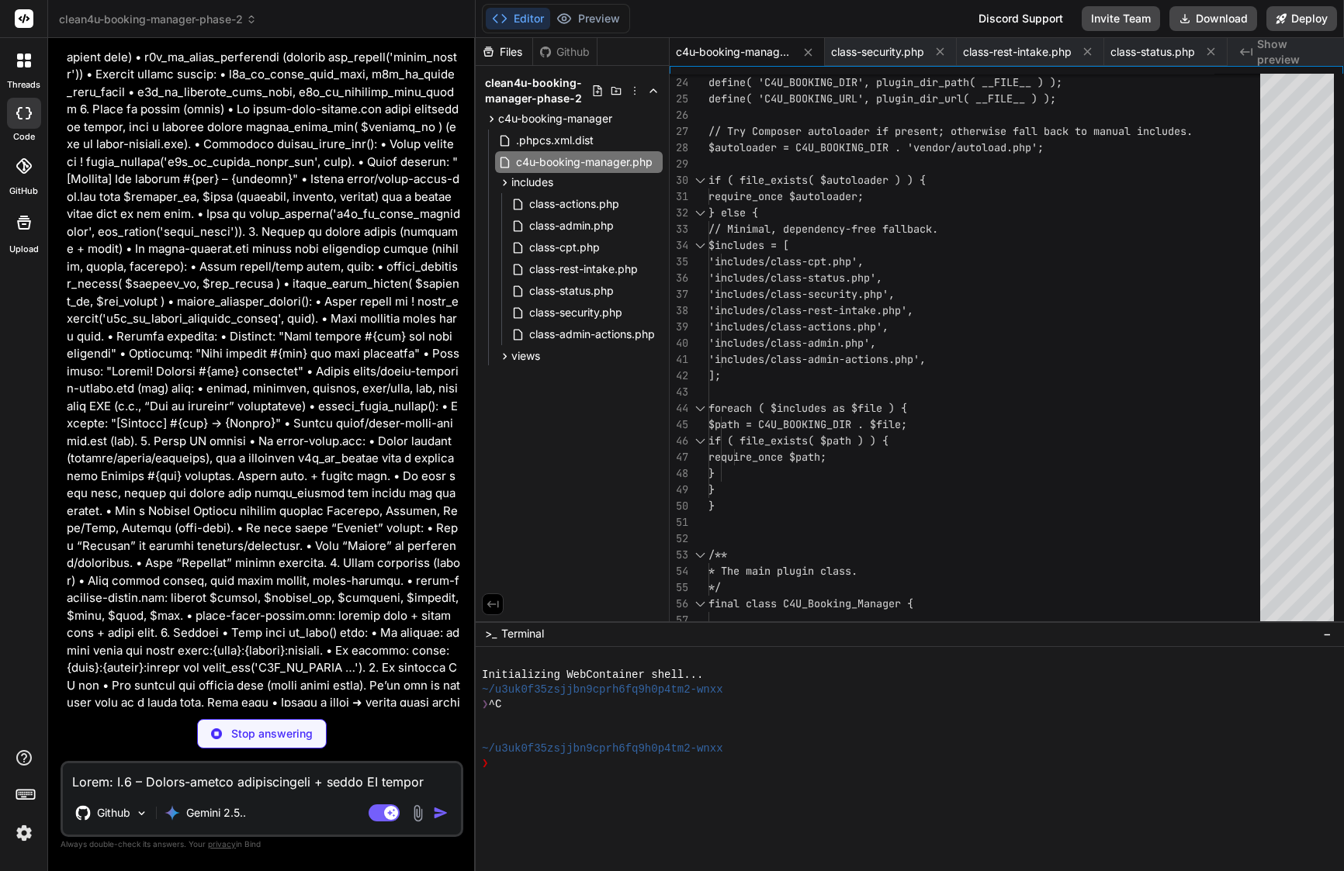
type textarea "x"
type textarea "'Failed to send email.' ); } return $result; } }"
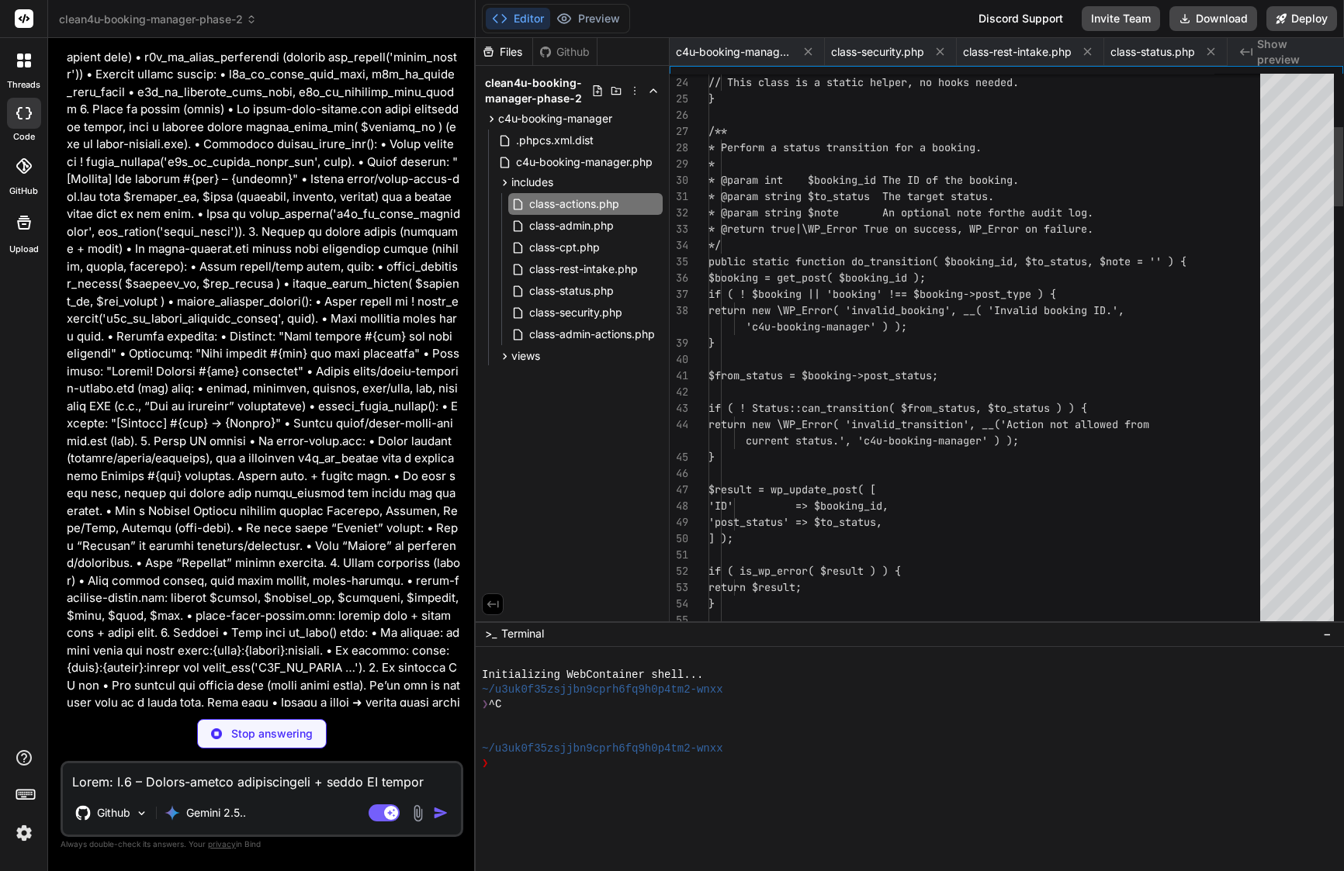
scroll to position [0, 134]
type textarea "x"
type textarea "wp_kses_post( $notice['message'] ) ); delete_transient( 'c4u_bm_admin_notice' )…"
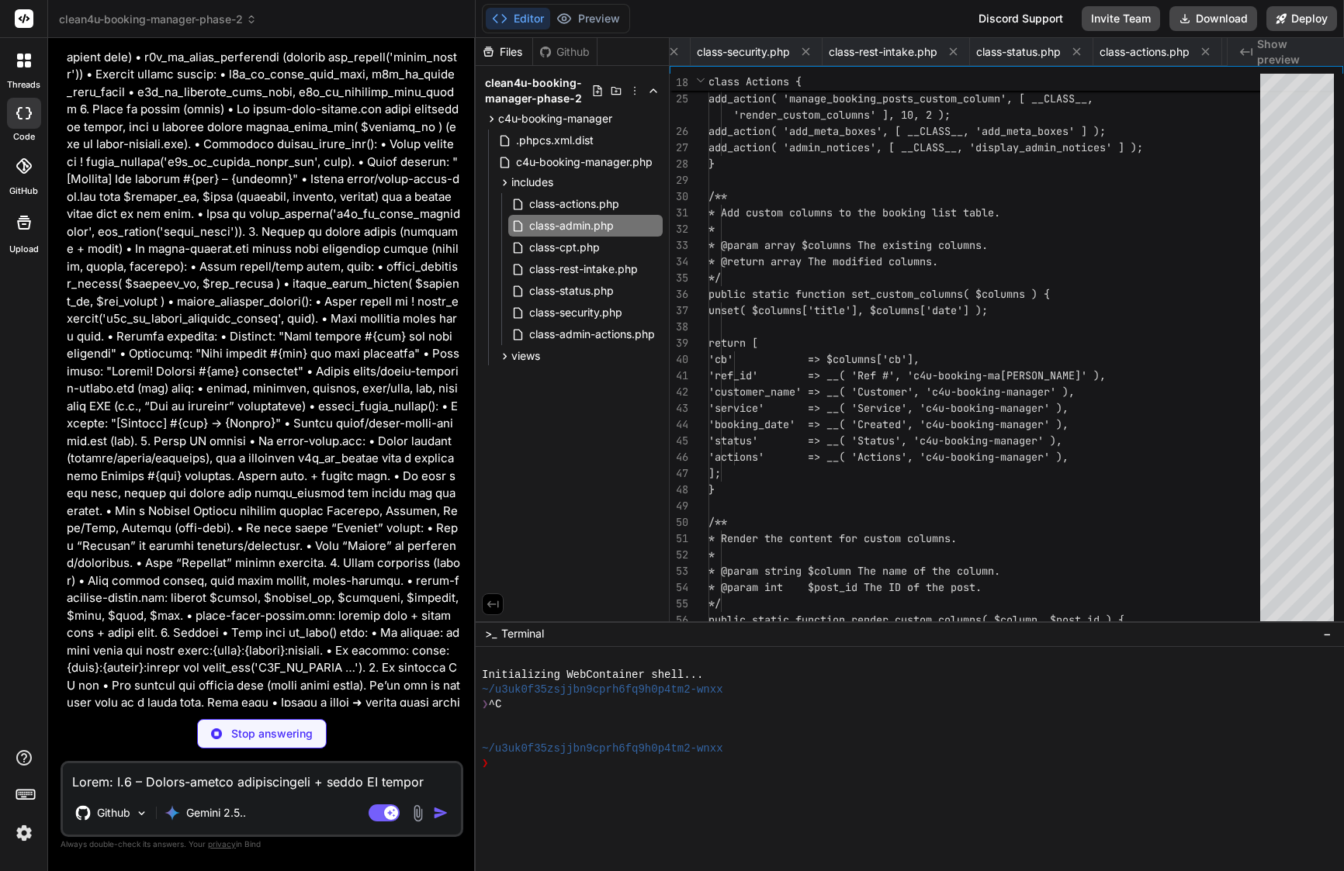
scroll to position [0, 414]
type textarea "x"
type textarea "wp_safe_redirect( $redirect_url ); exit; } }"
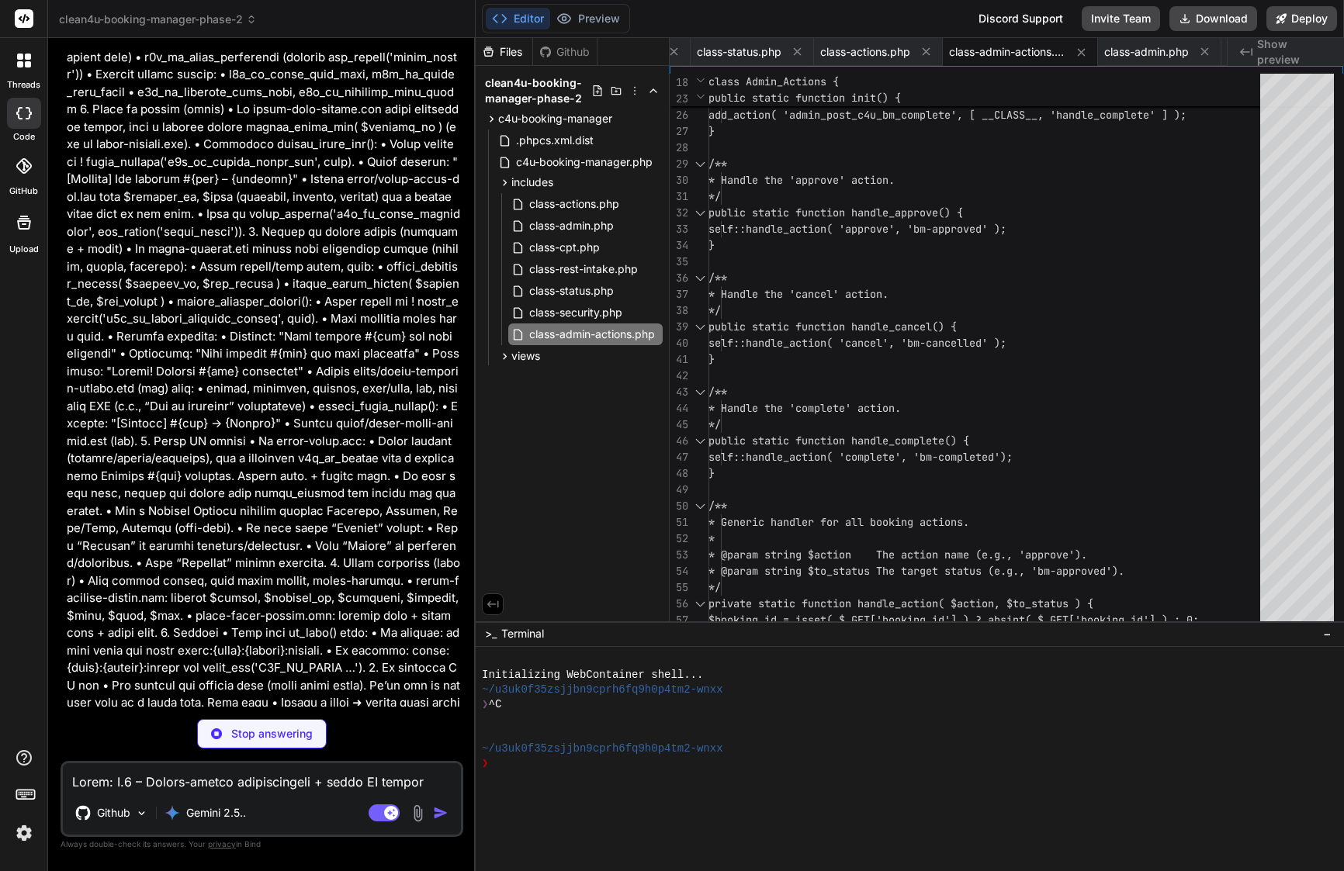
type textarea "x"
type textarea "} }"
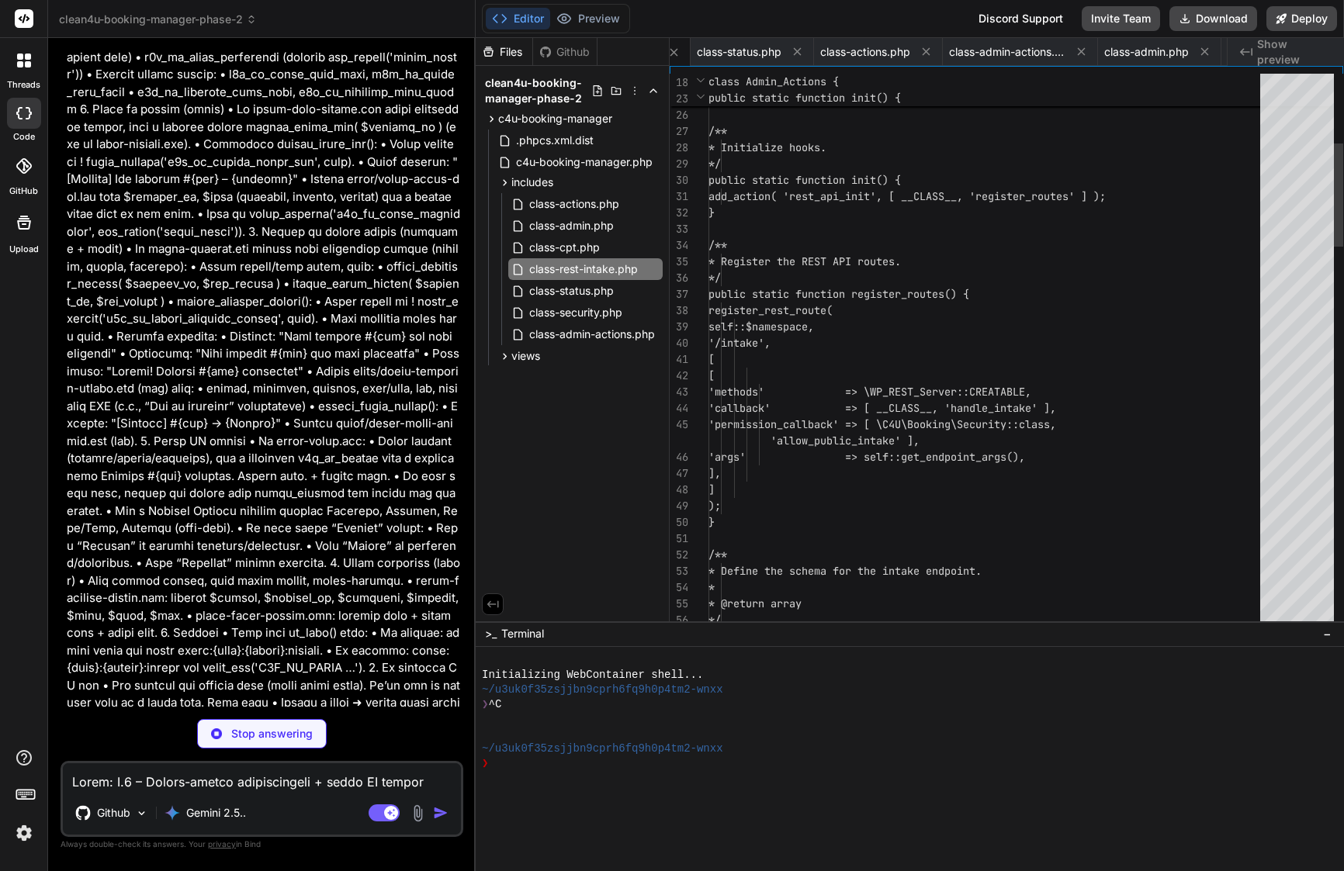
scroll to position [48, 0]
type textarea "x"
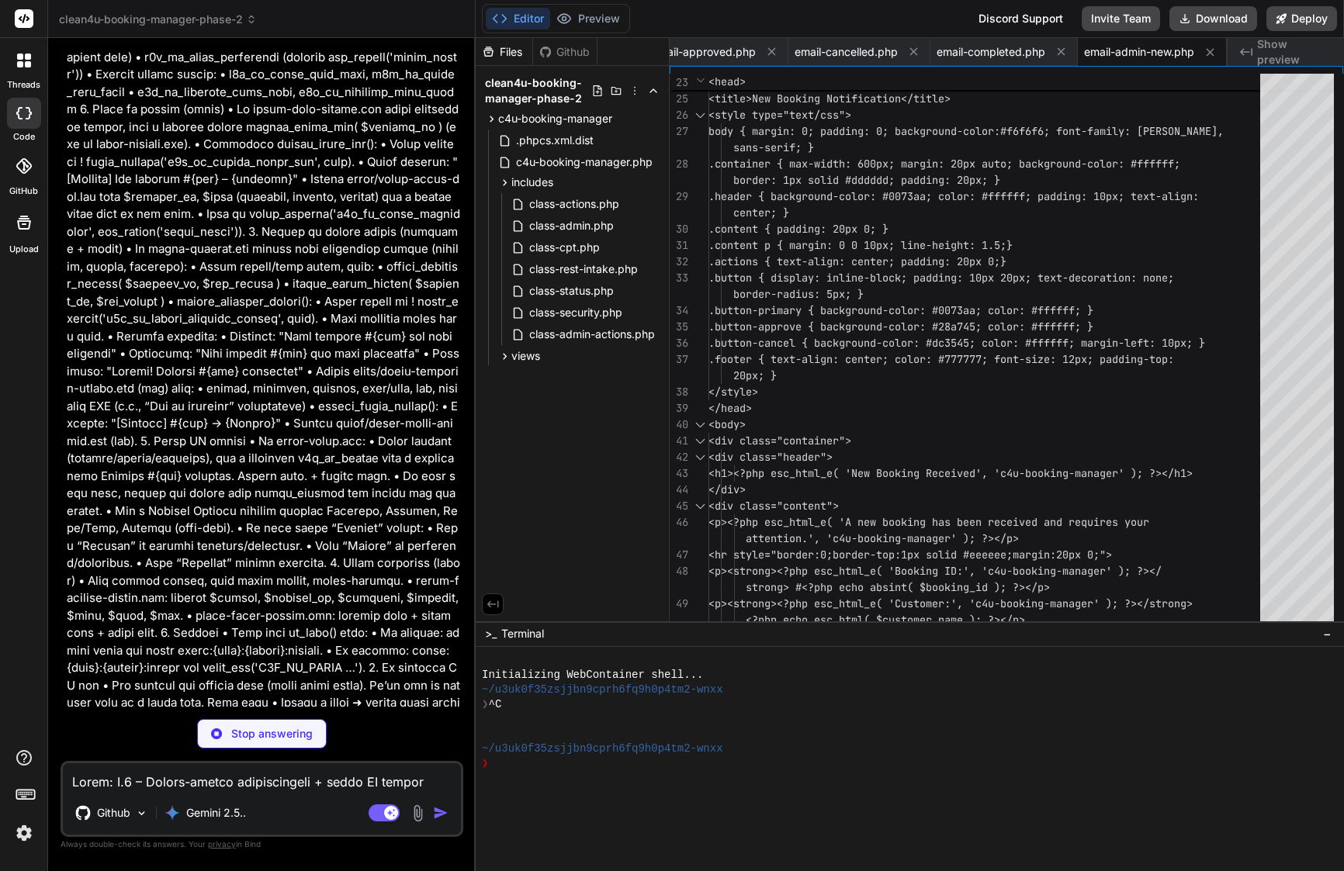
type textarea "x"
type textarea "</body> </html>"
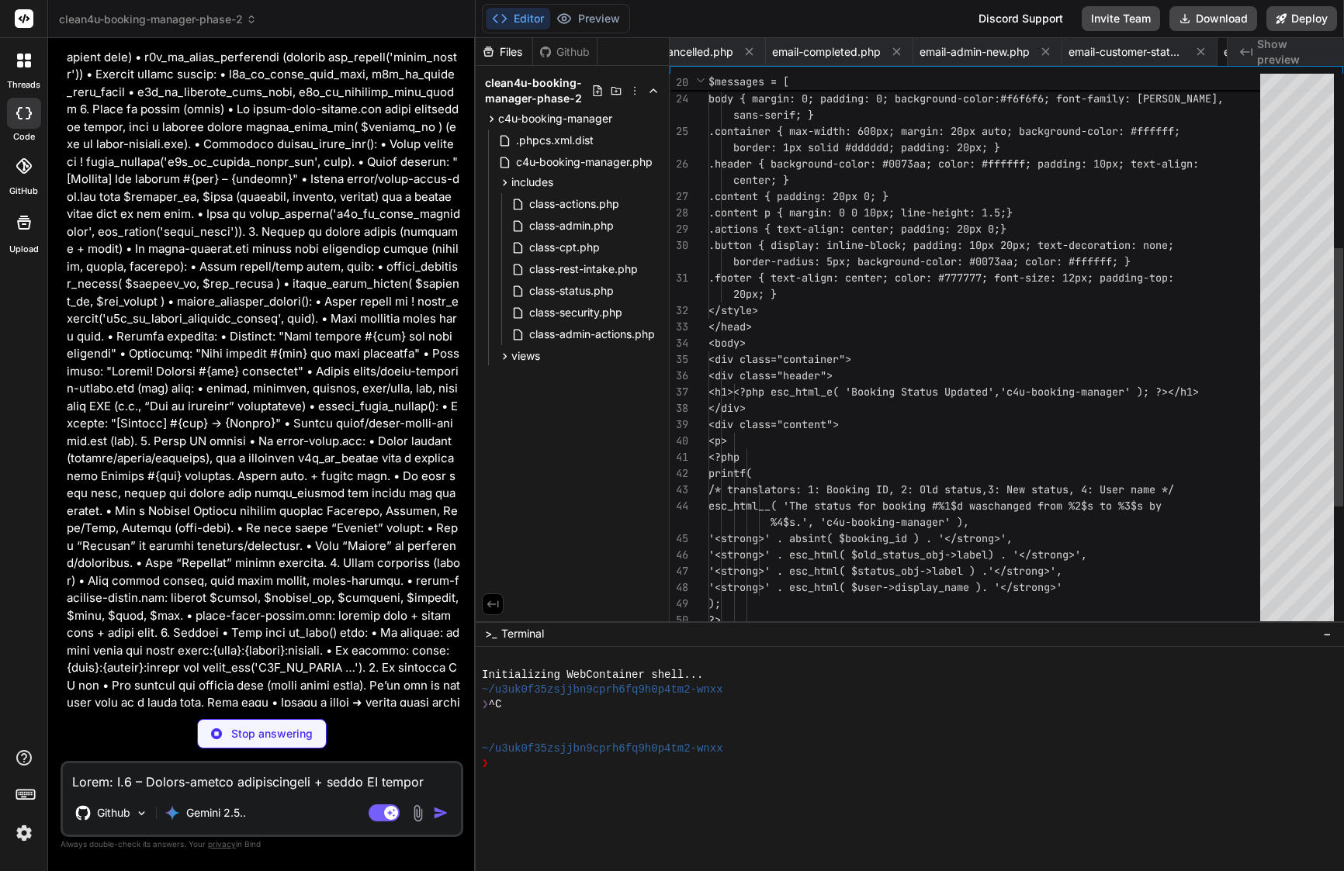
scroll to position [0, 1309]
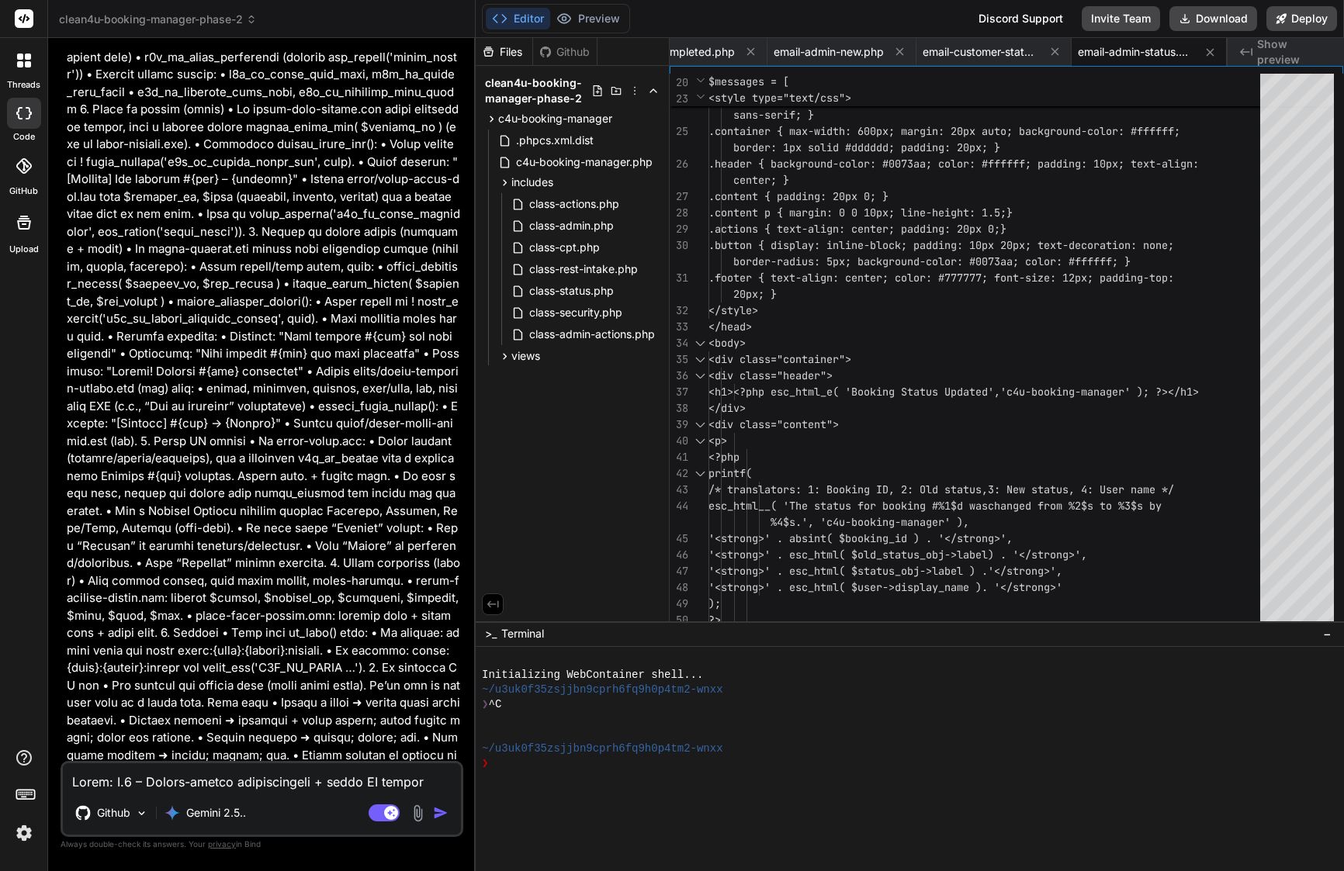
type textarea "x"
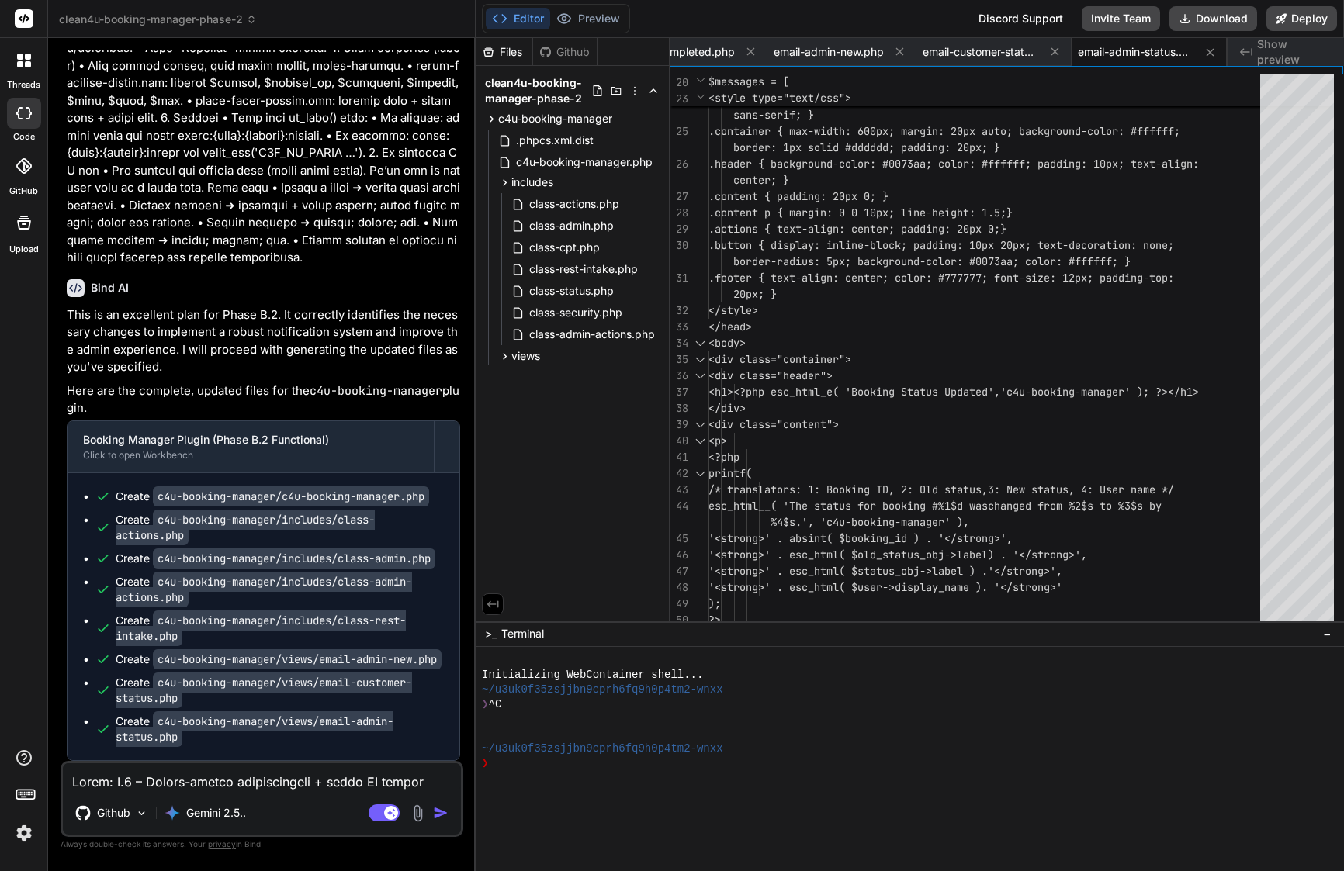
scroll to position [8333, 0]
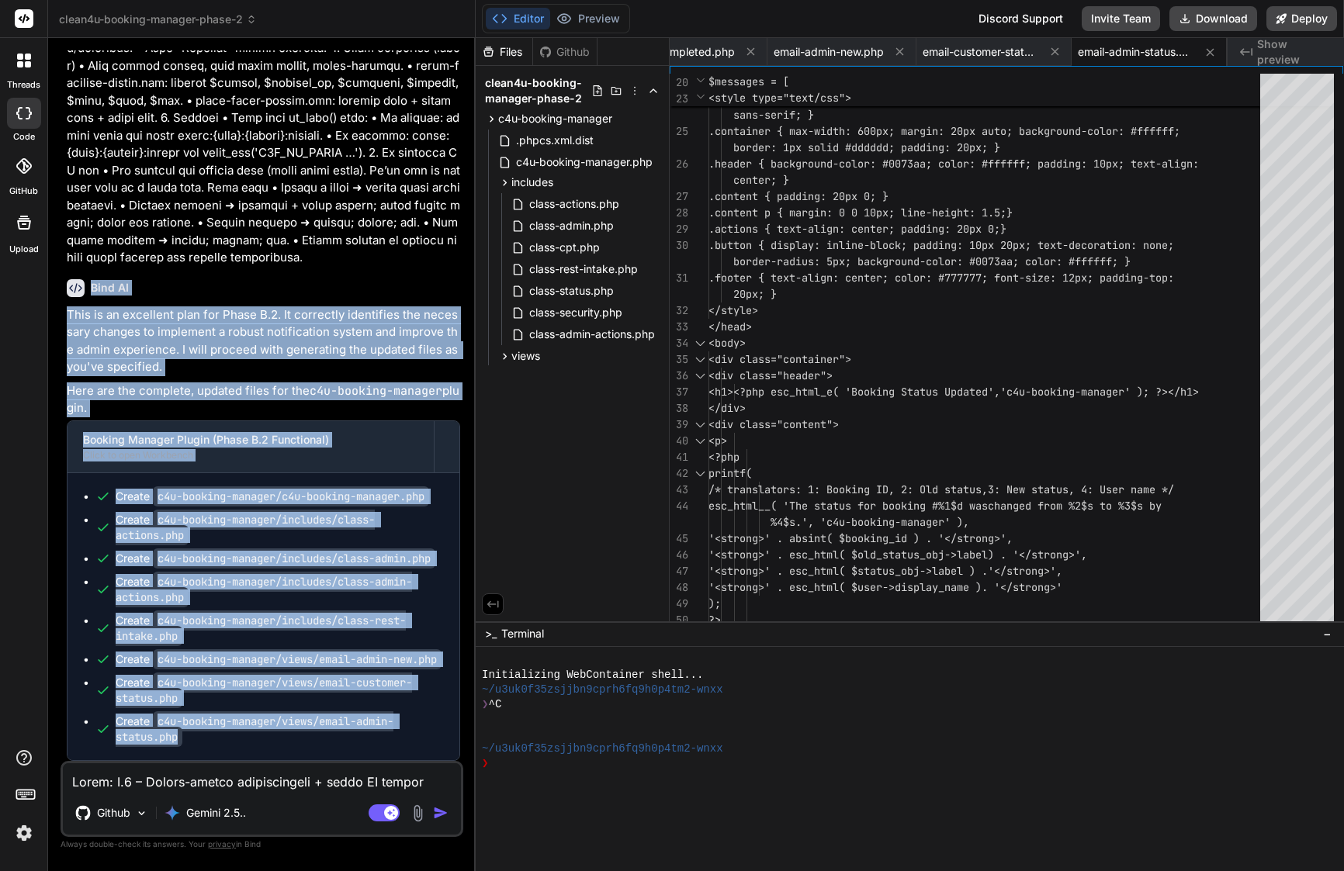
drag, startPoint x: 92, startPoint y: 260, endPoint x: 283, endPoint y: 739, distance: 515.4
click at [283, 739] on div "Bind AI This is an excellent plan for Phase B.2. It correctly identifies the ne…" at bounding box center [263, 514] width 393 height 494
copy div "Bind AI This is an excellent plan for Phase B.2. It correctly identifies the ne…"
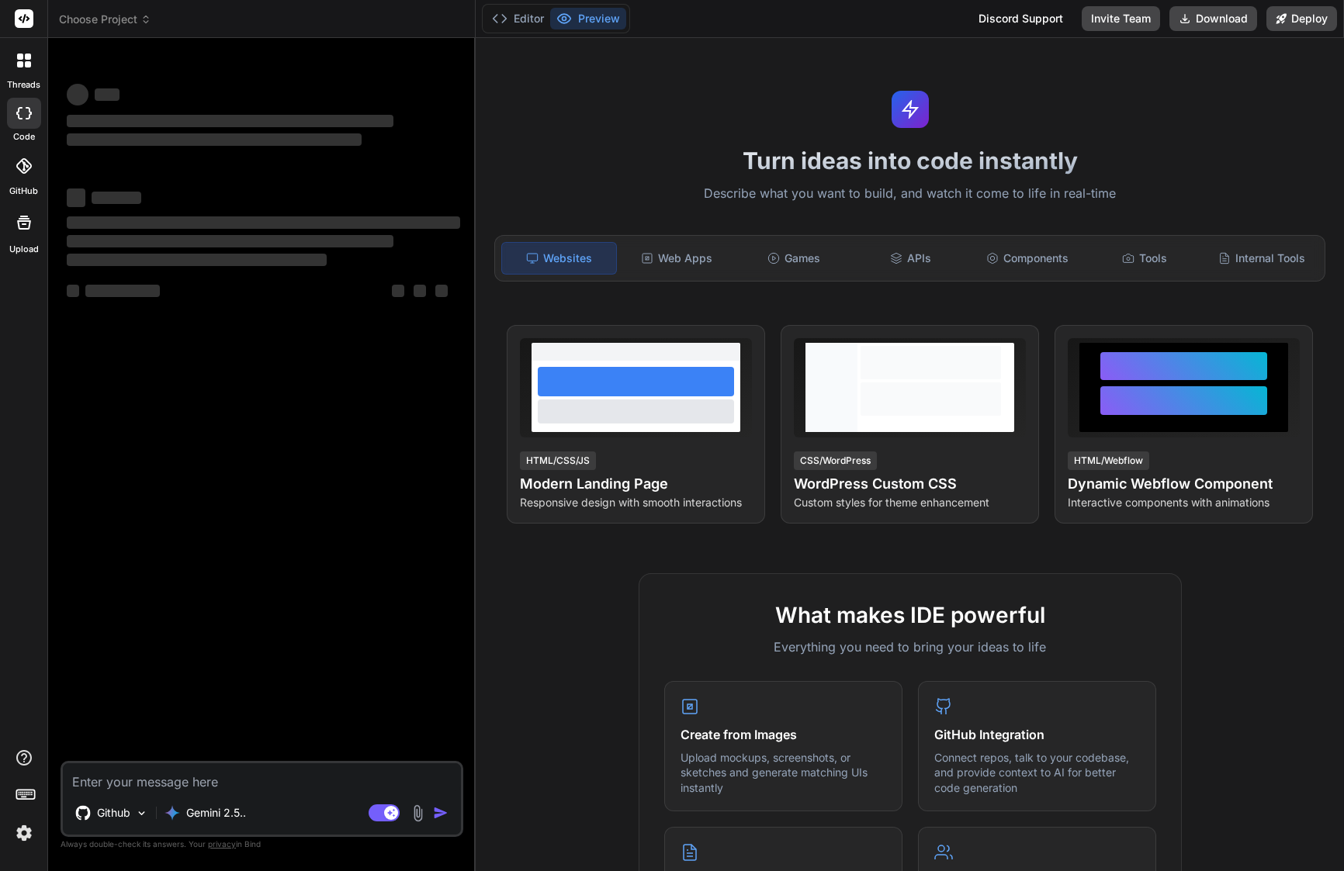
click at [117, 24] on span "Choose Project" at bounding box center [105, 20] width 92 height 16
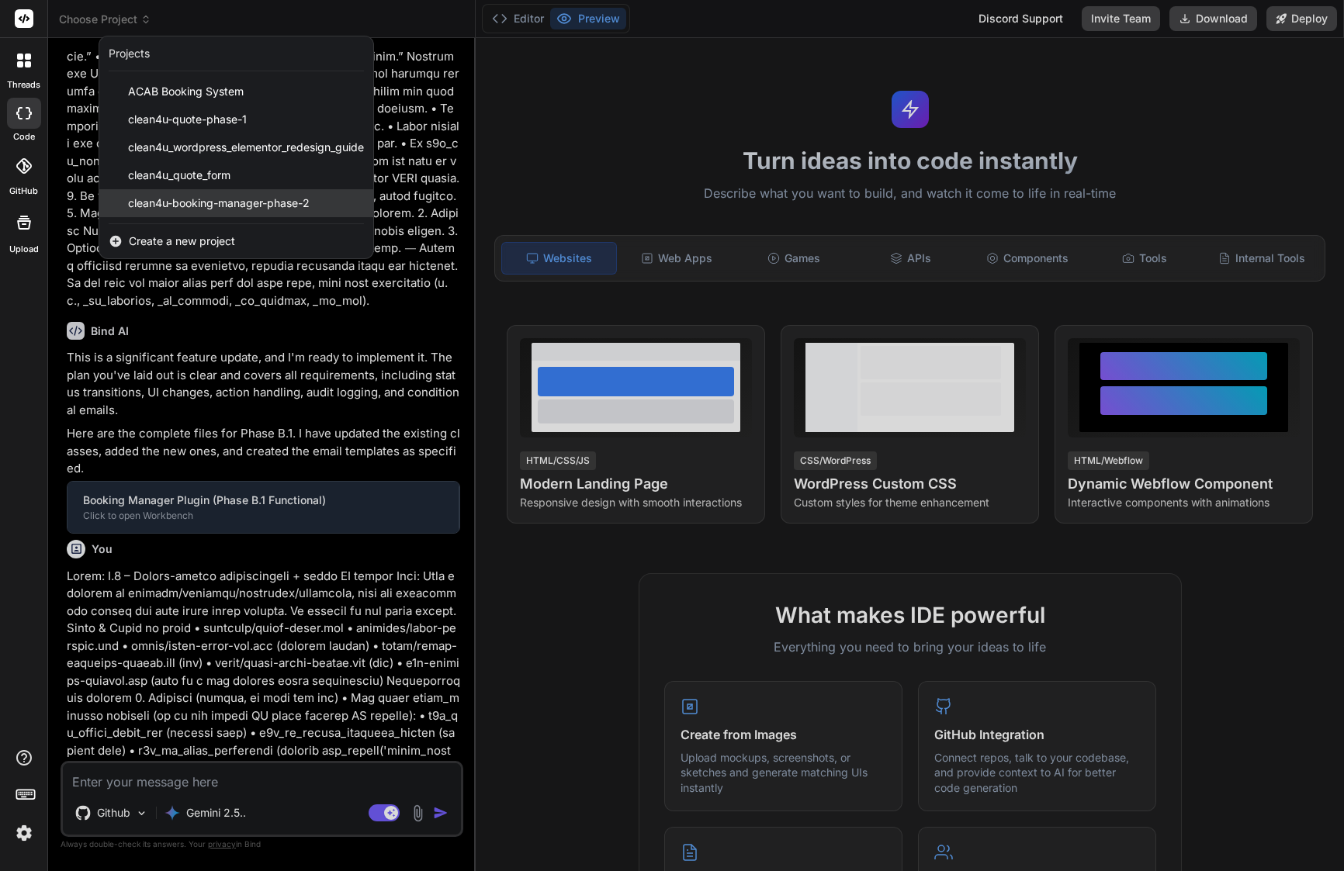
scroll to position [3616, 0]
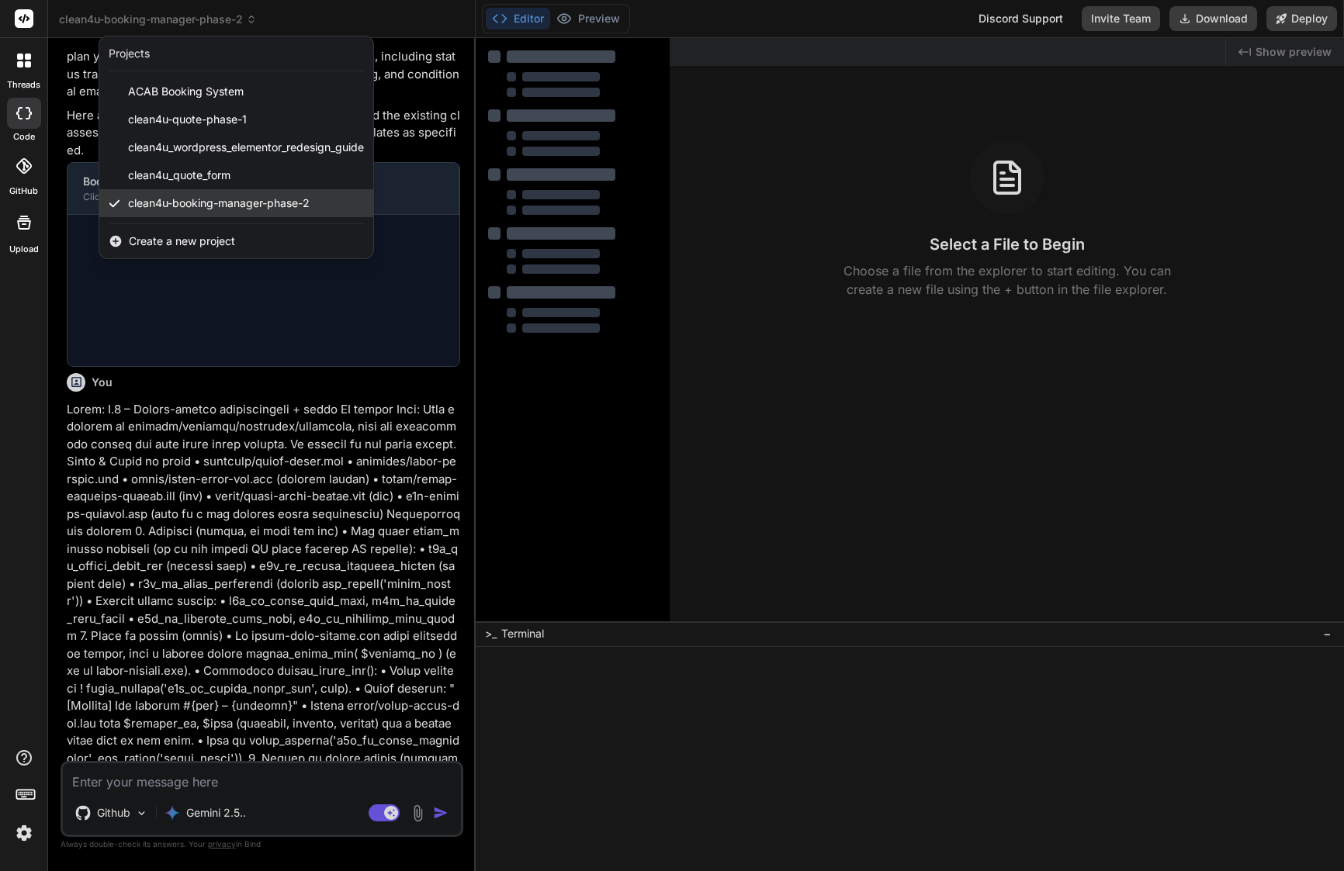
click at [182, 206] on span "clean4u-booking-manager-phase-2" at bounding box center [219, 204] width 182 height 16
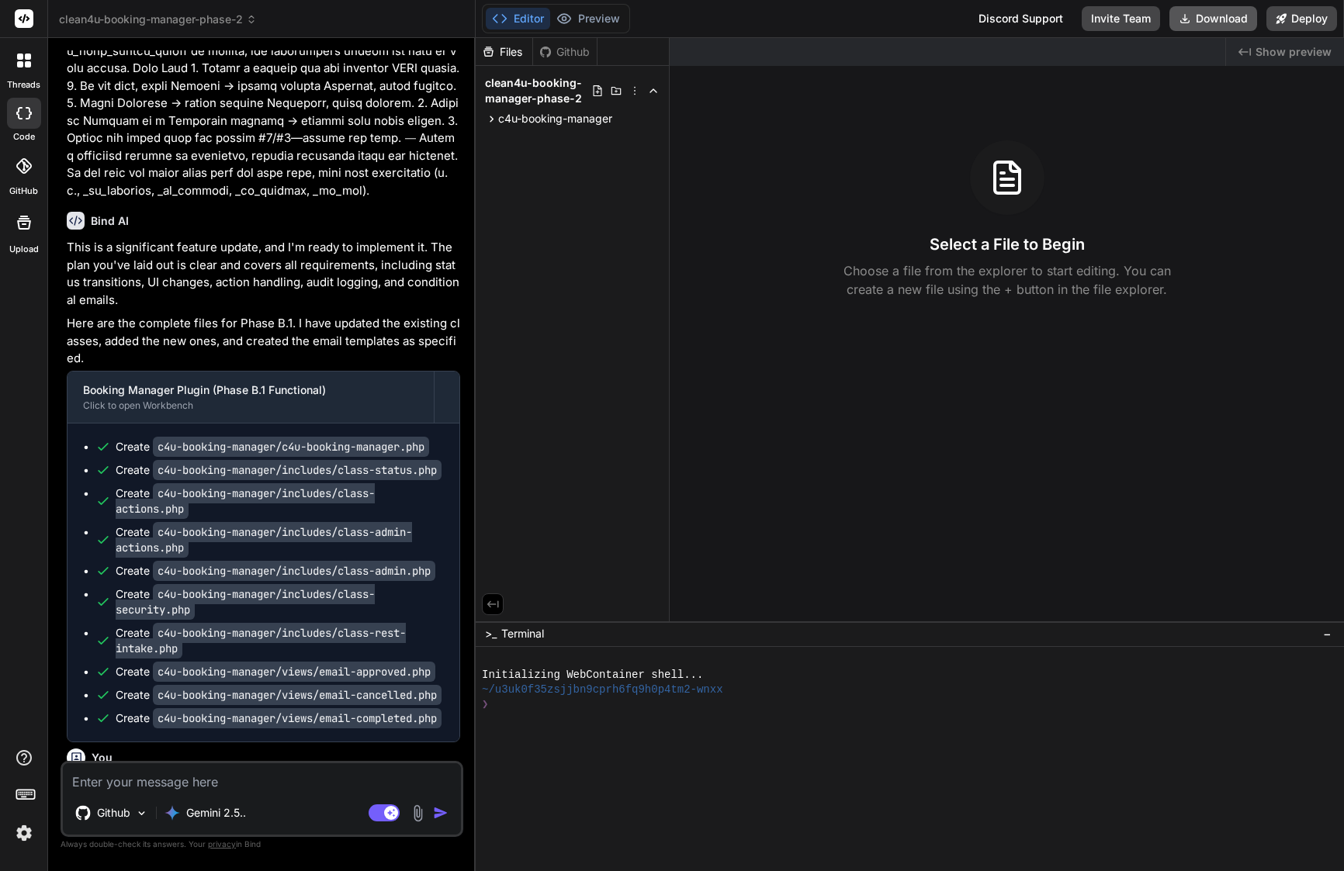
click at [1220, 16] on button "Download" at bounding box center [1213, 18] width 88 height 25
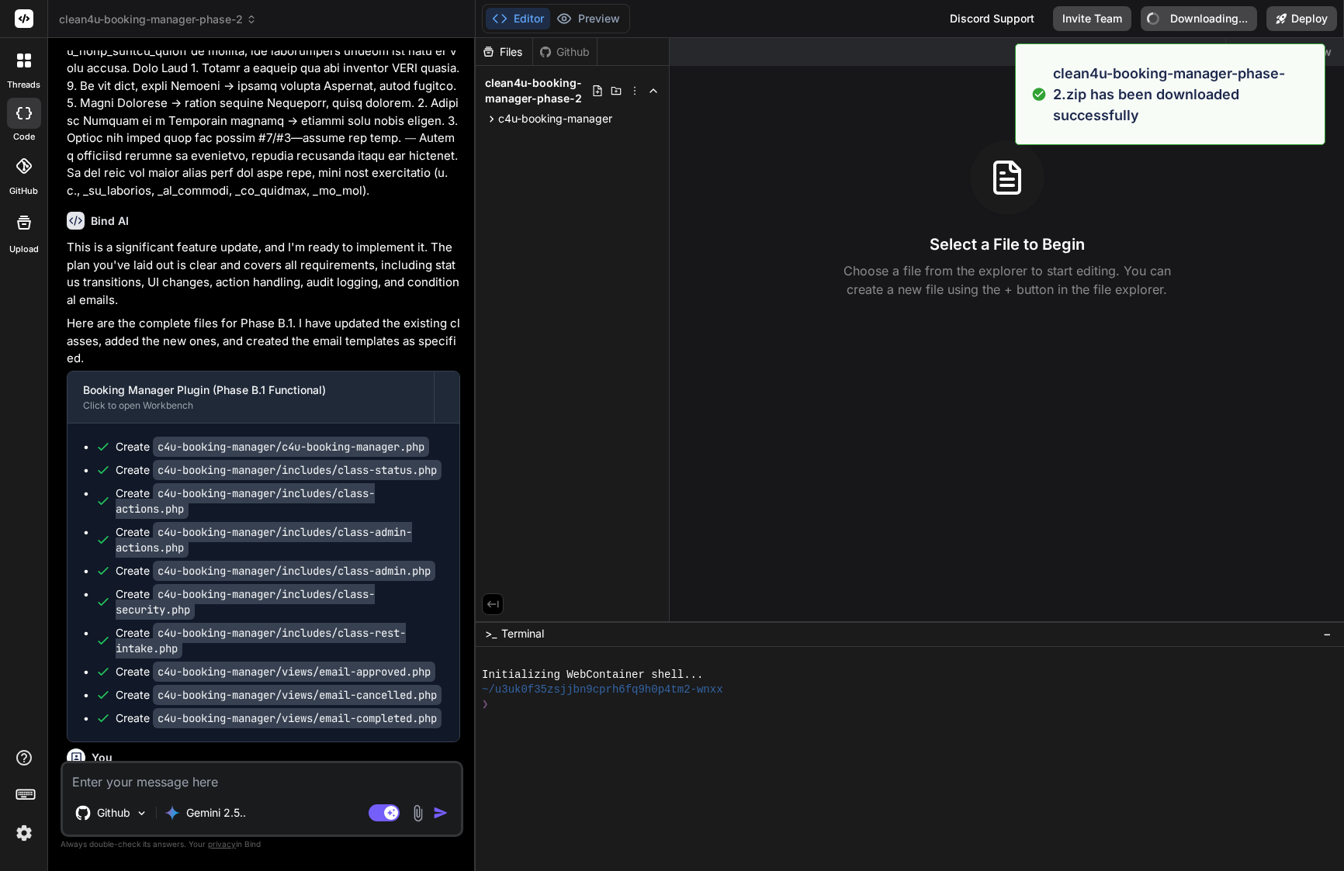
type textarea "x"
